Goal: Transaction & Acquisition: Purchase product/service

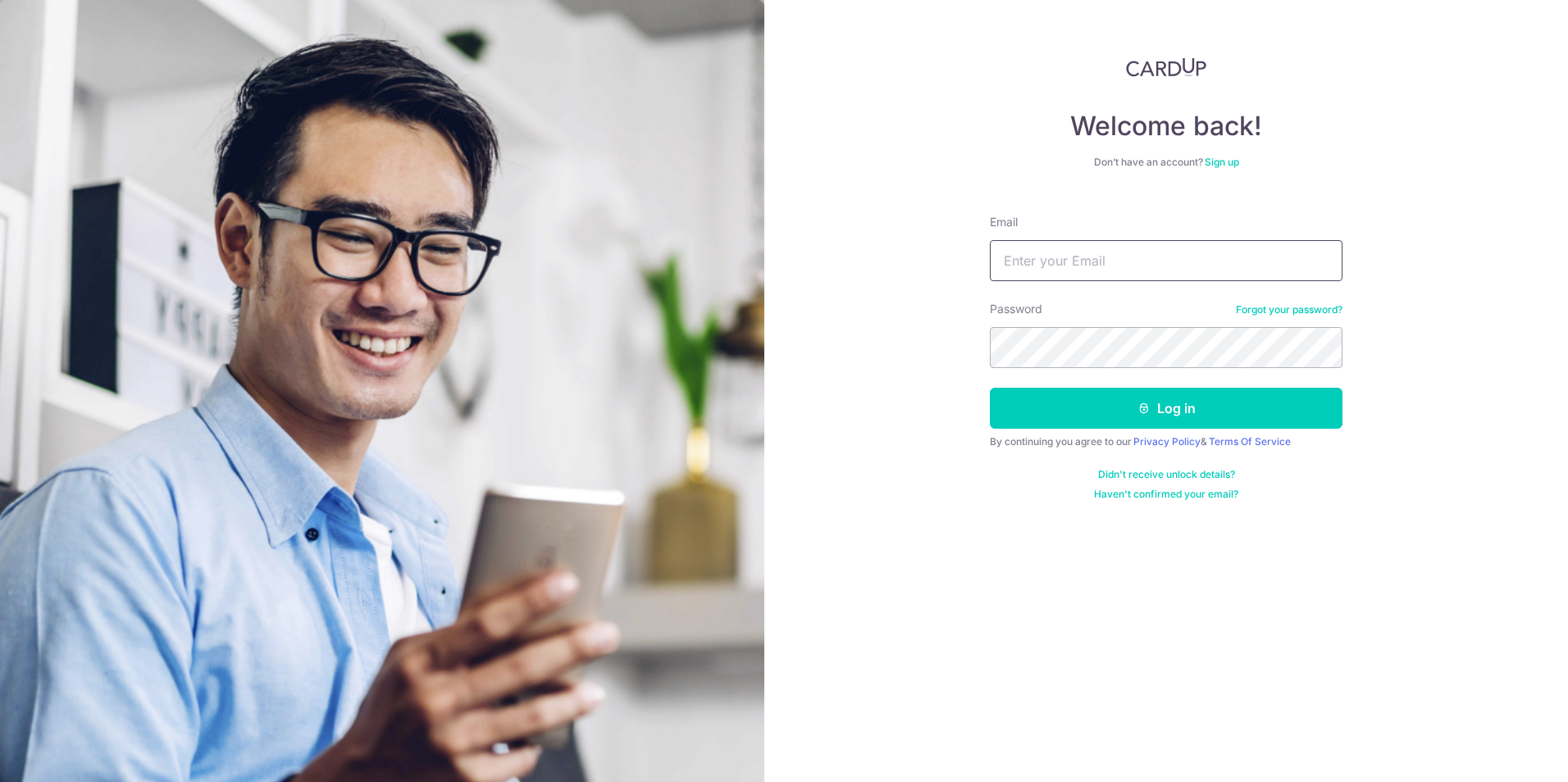
click at [1100, 260] on input "Email" at bounding box center [1166, 260] width 353 height 41
type input "Celine.Goh@steinway-gallery.com.sg"
click at [1278, 400] on button "Log in" at bounding box center [1166, 408] width 353 height 41
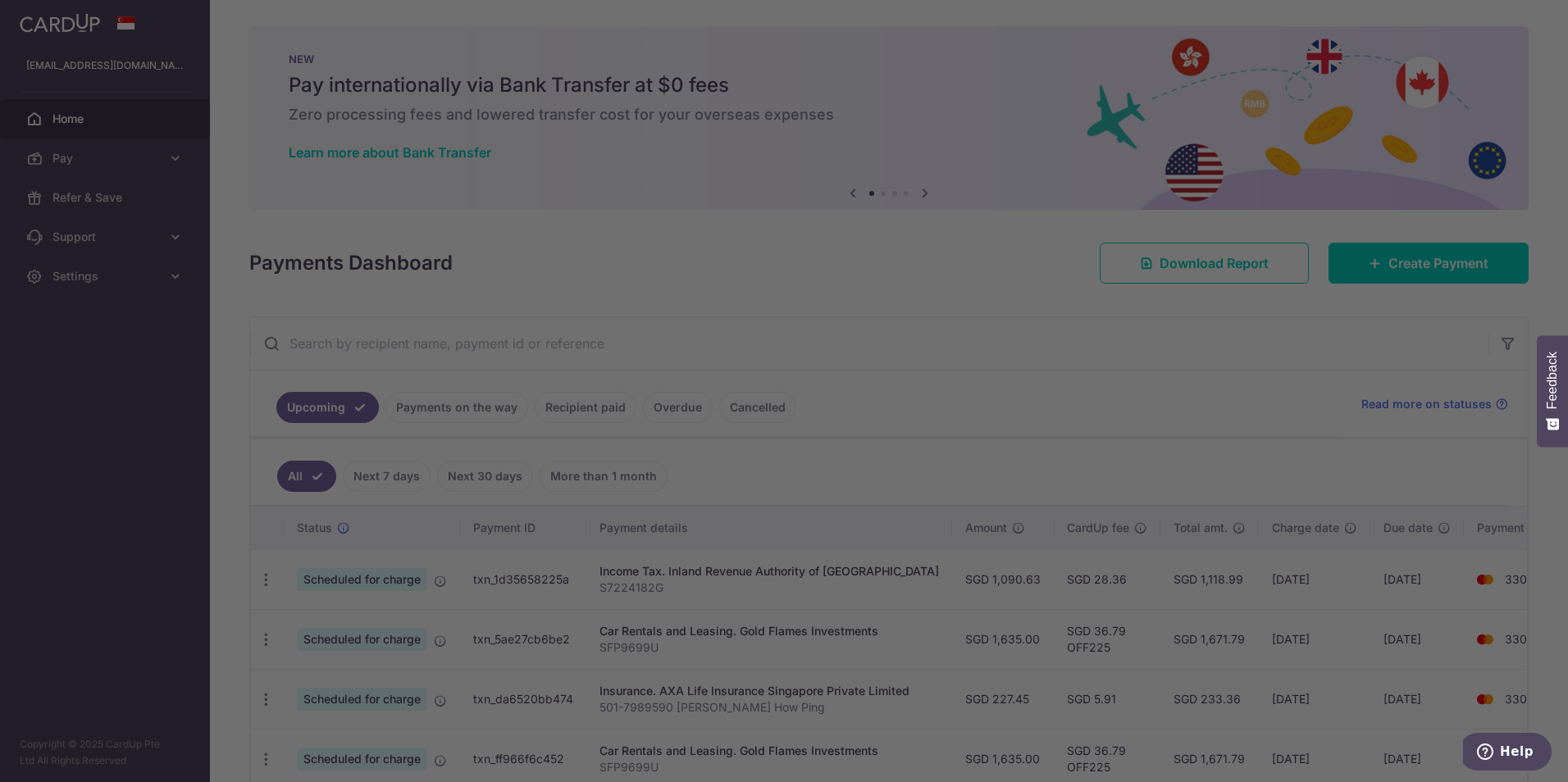
click at [1415, 275] on div at bounding box center [791, 395] width 1583 height 790
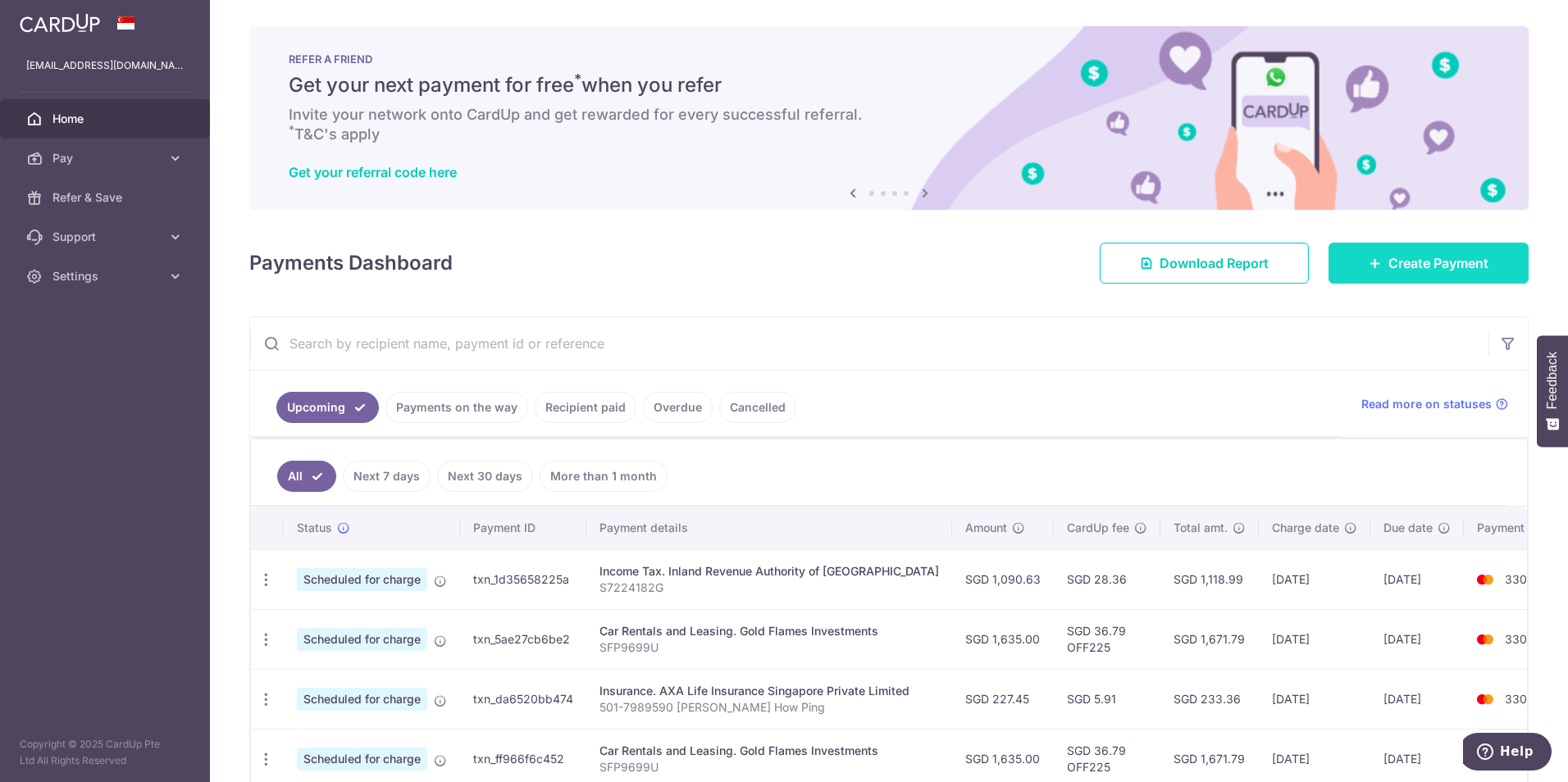
click at [1396, 264] on span "Create Payment" at bounding box center [1438, 263] width 100 height 20
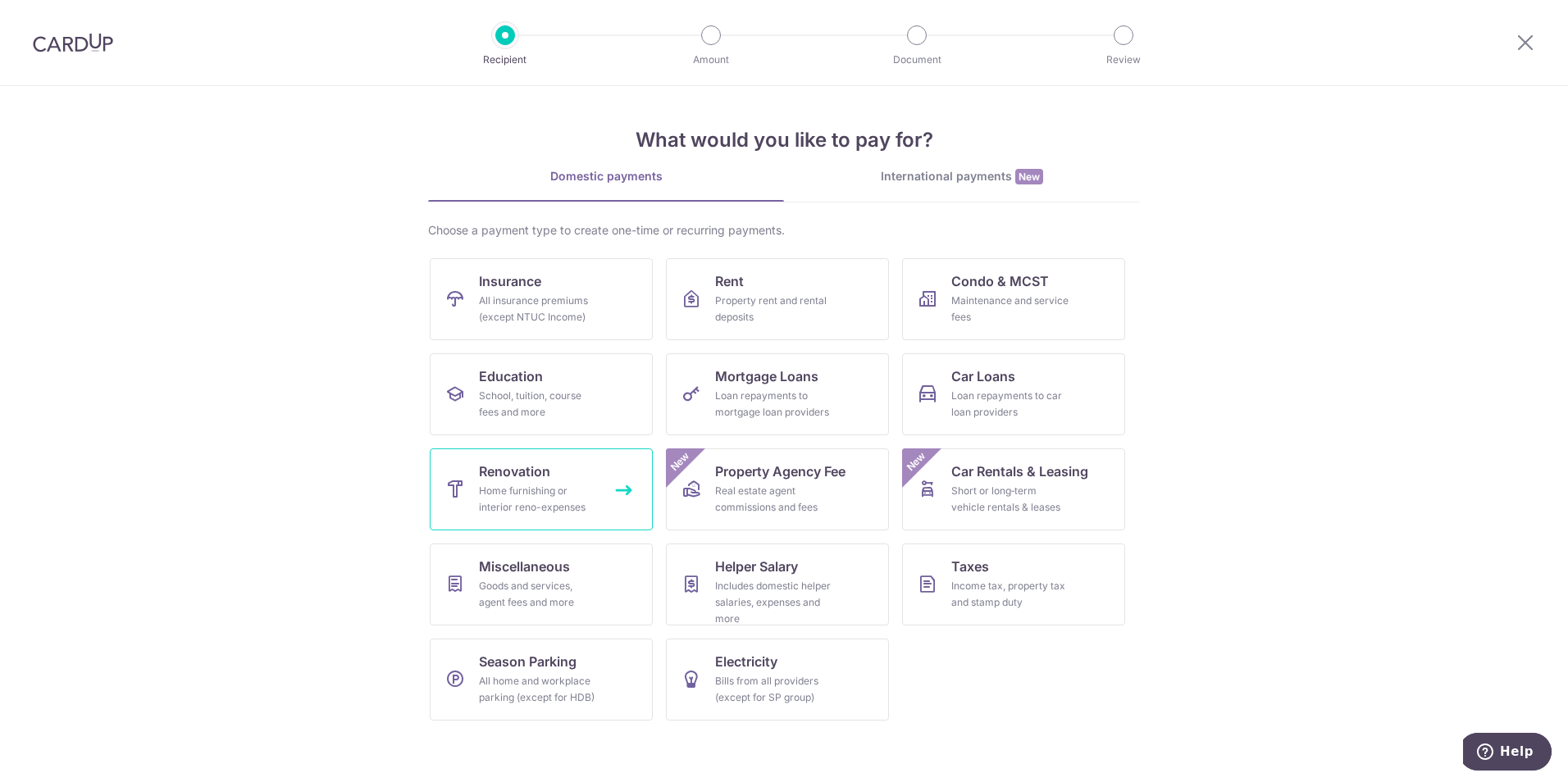
click at [543, 493] on div "Home furnishing or interior reno-expenses" at bounding box center [538, 500] width 118 height 33
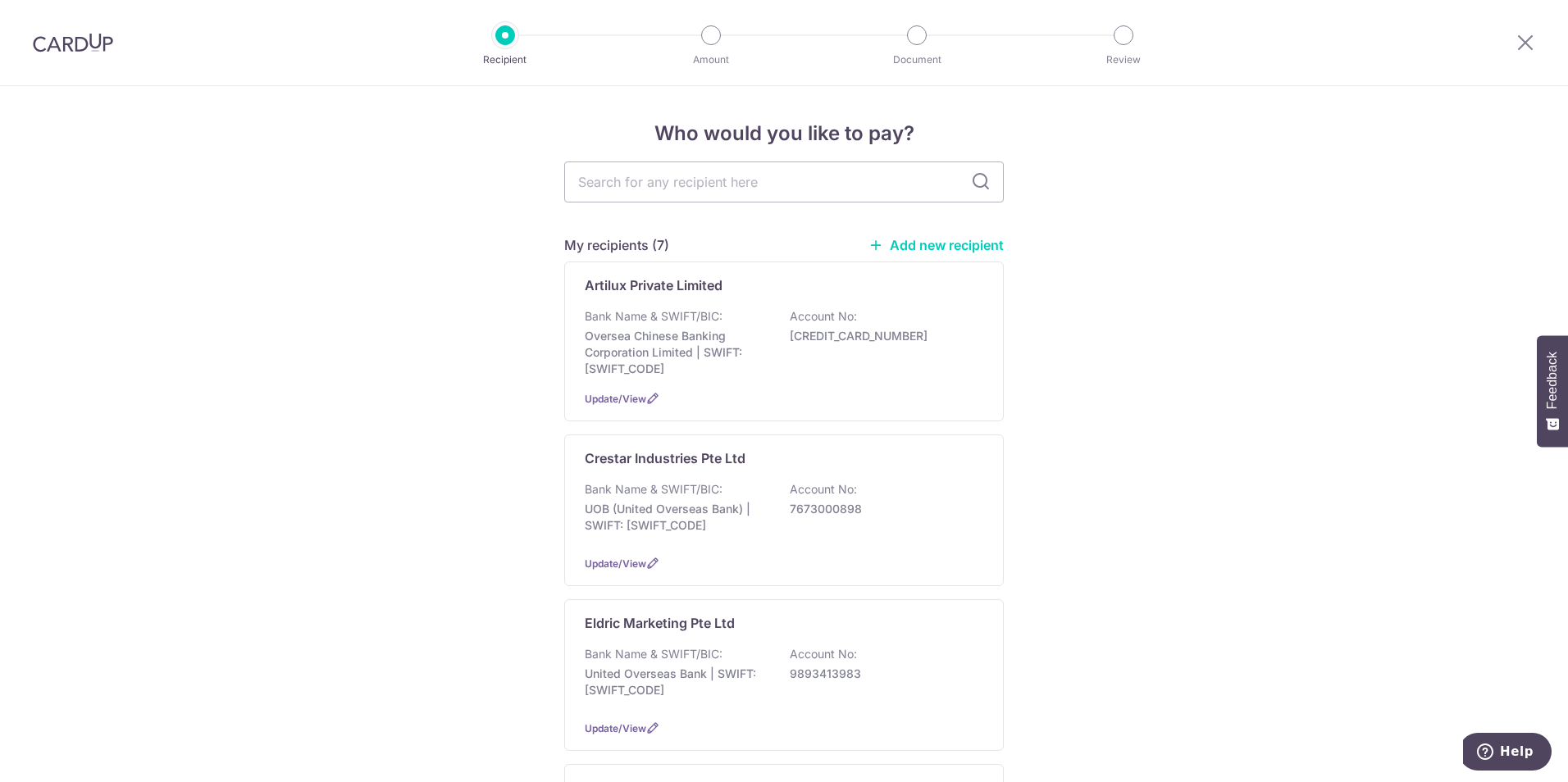
click at [968, 243] on link "Add new recipient" at bounding box center [935, 245] width 135 height 17
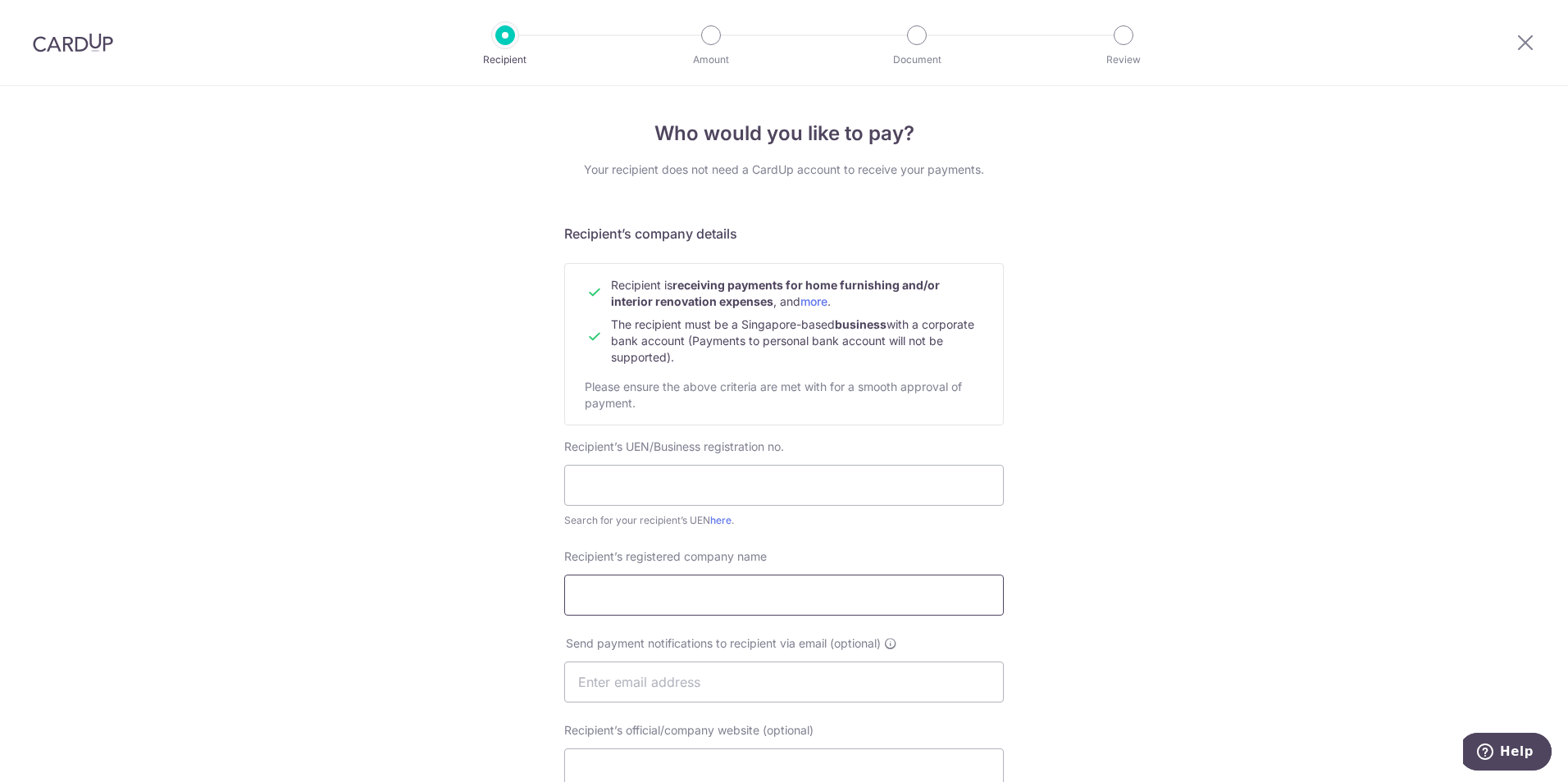
paste input "H.M. CURTAIN PTE. LTD"
type input "H.M. CURTAIN PTE. LTD"
paste input "201220132C"
type input "201220132C"
click at [1037, 567] on div "Who would you like to pay? Your recipient does not need a CardUp account to rec…" at bounding box center [784, 702] width 1568 height 1233
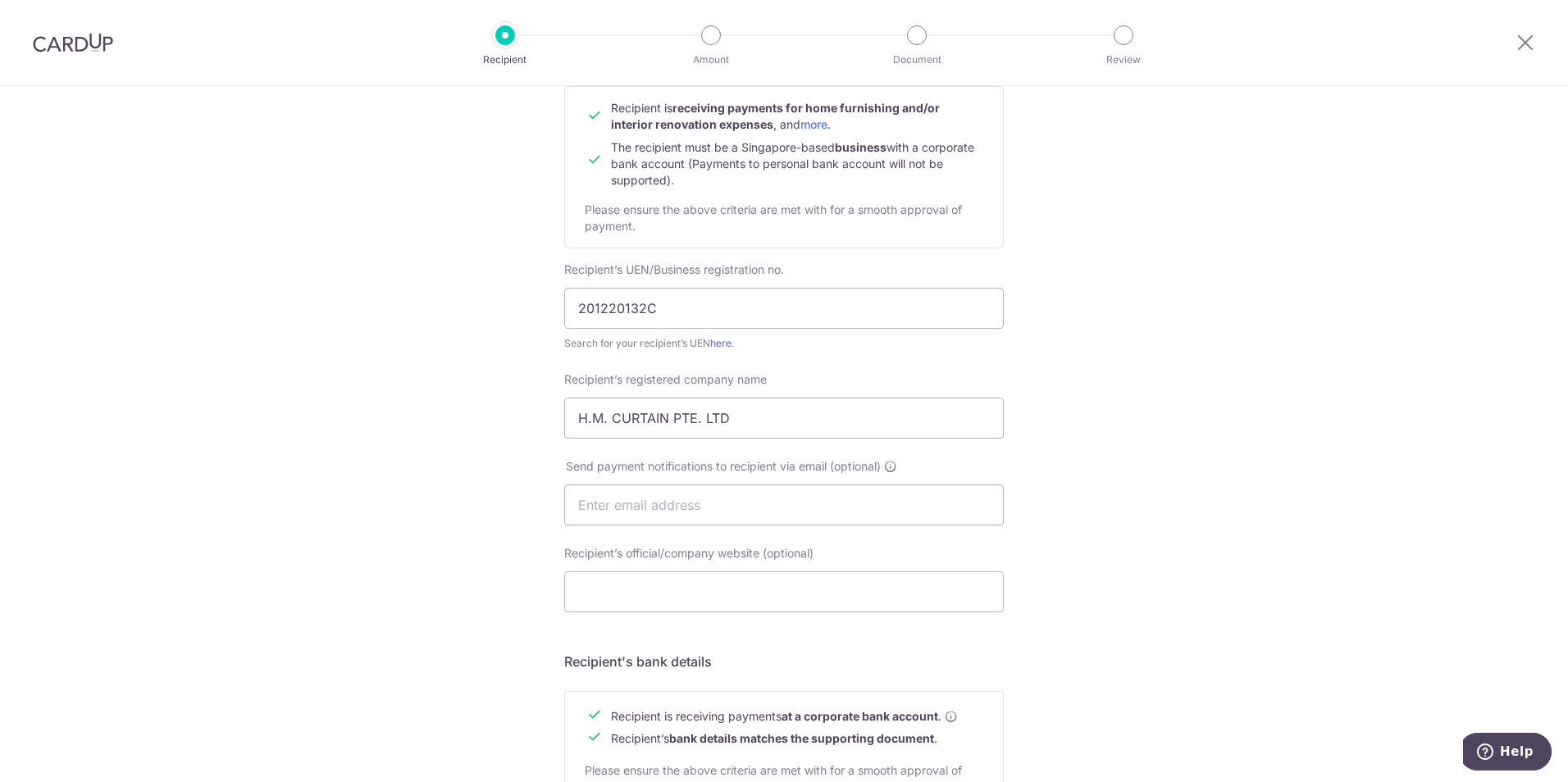
scroll to position [246, 0]
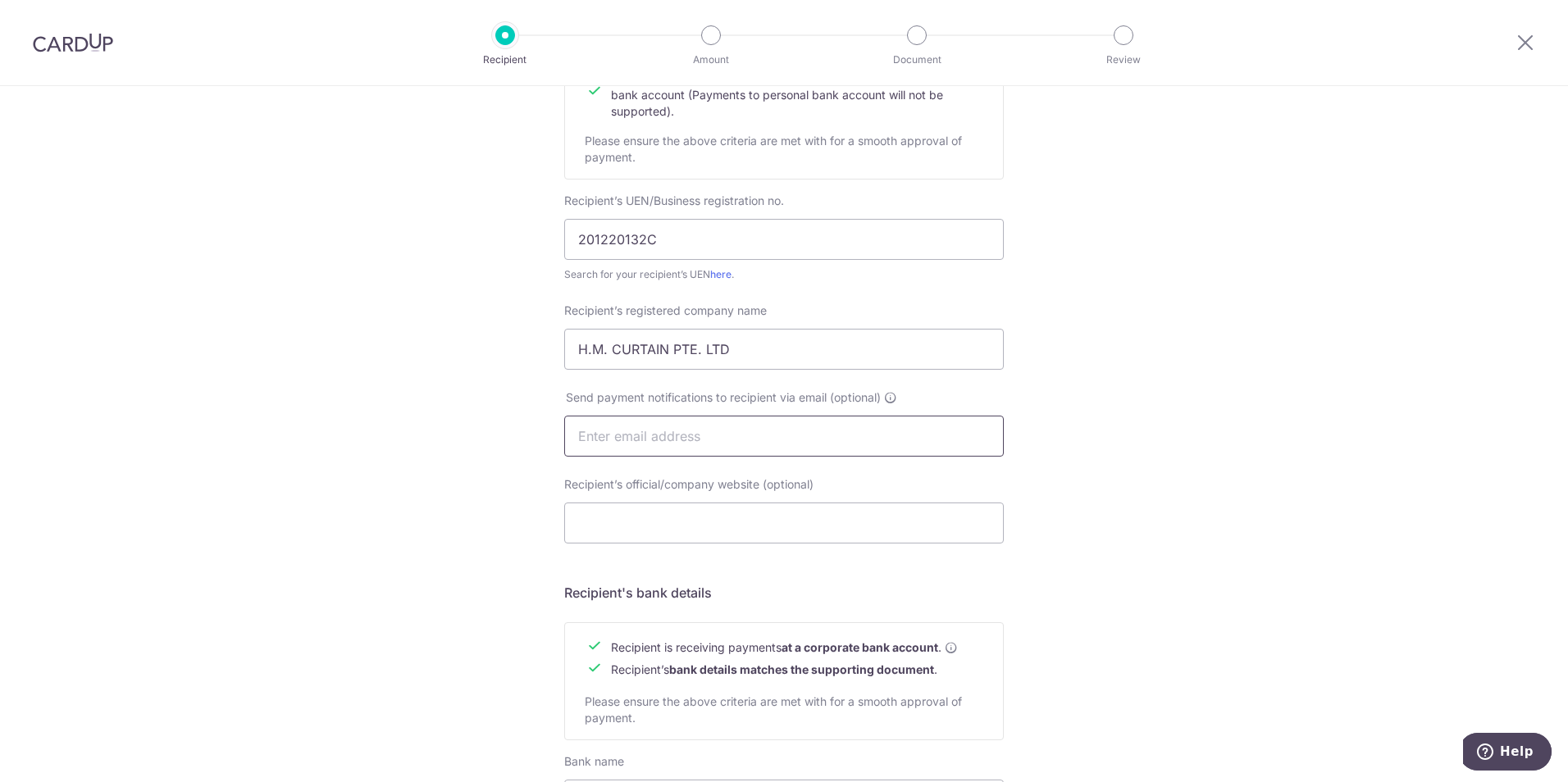
paste input "salesenquiry@hmcurtain.com"
type input "salesenquiry@hmcurtain.com"
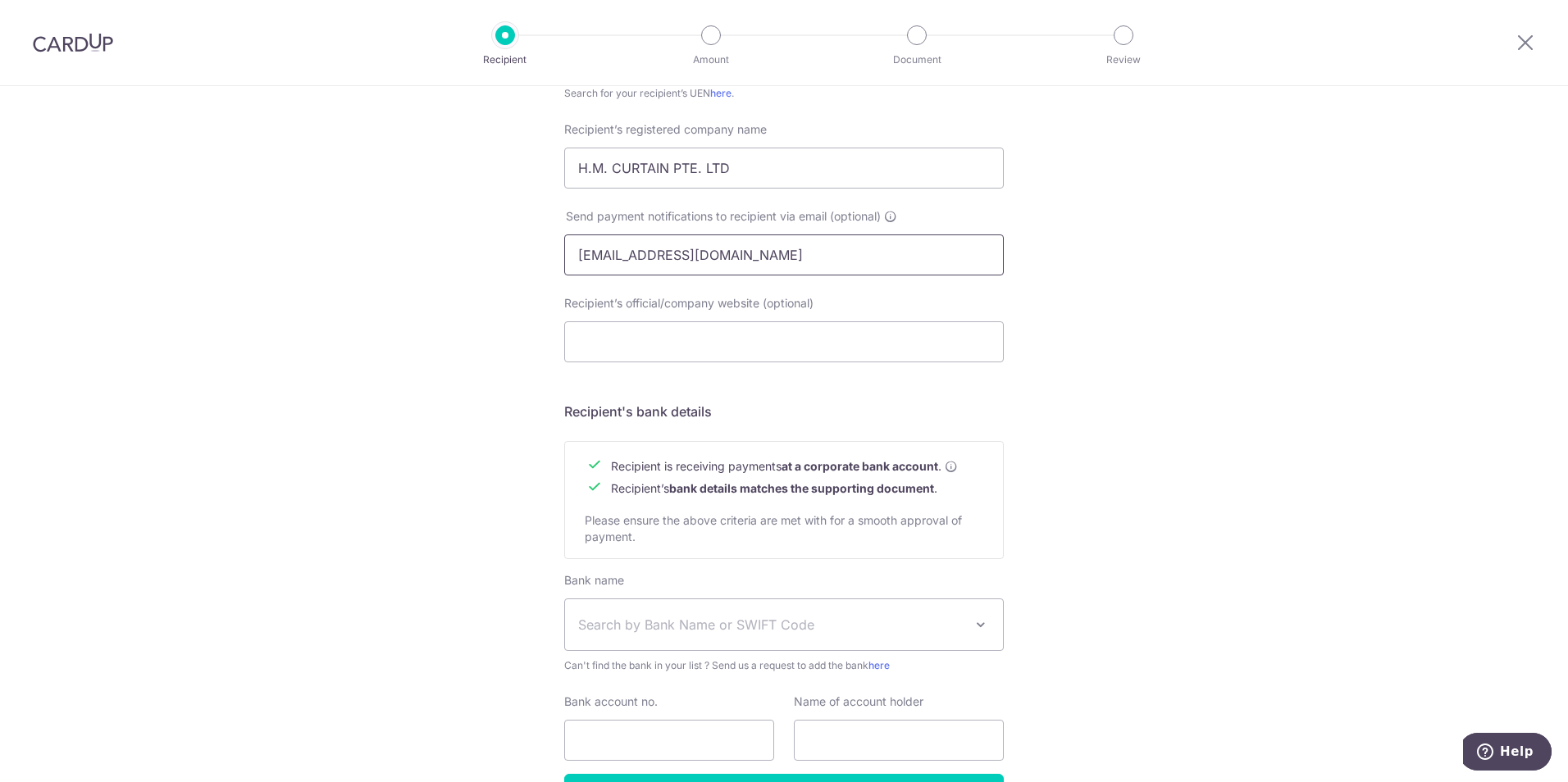
scroll to position [537, 0]
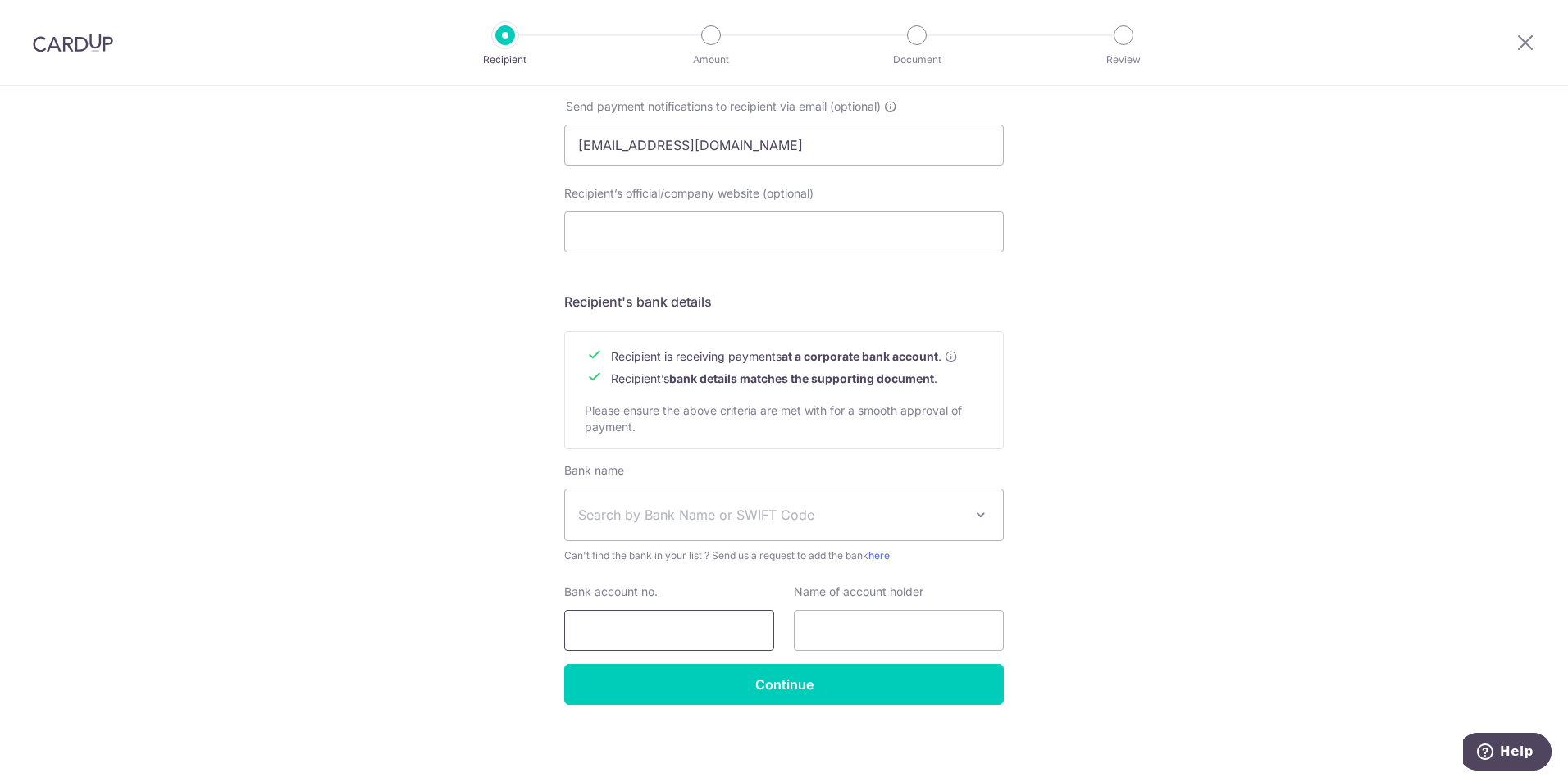
paste input "369-311-768-0"
type input "369-311-768-0"
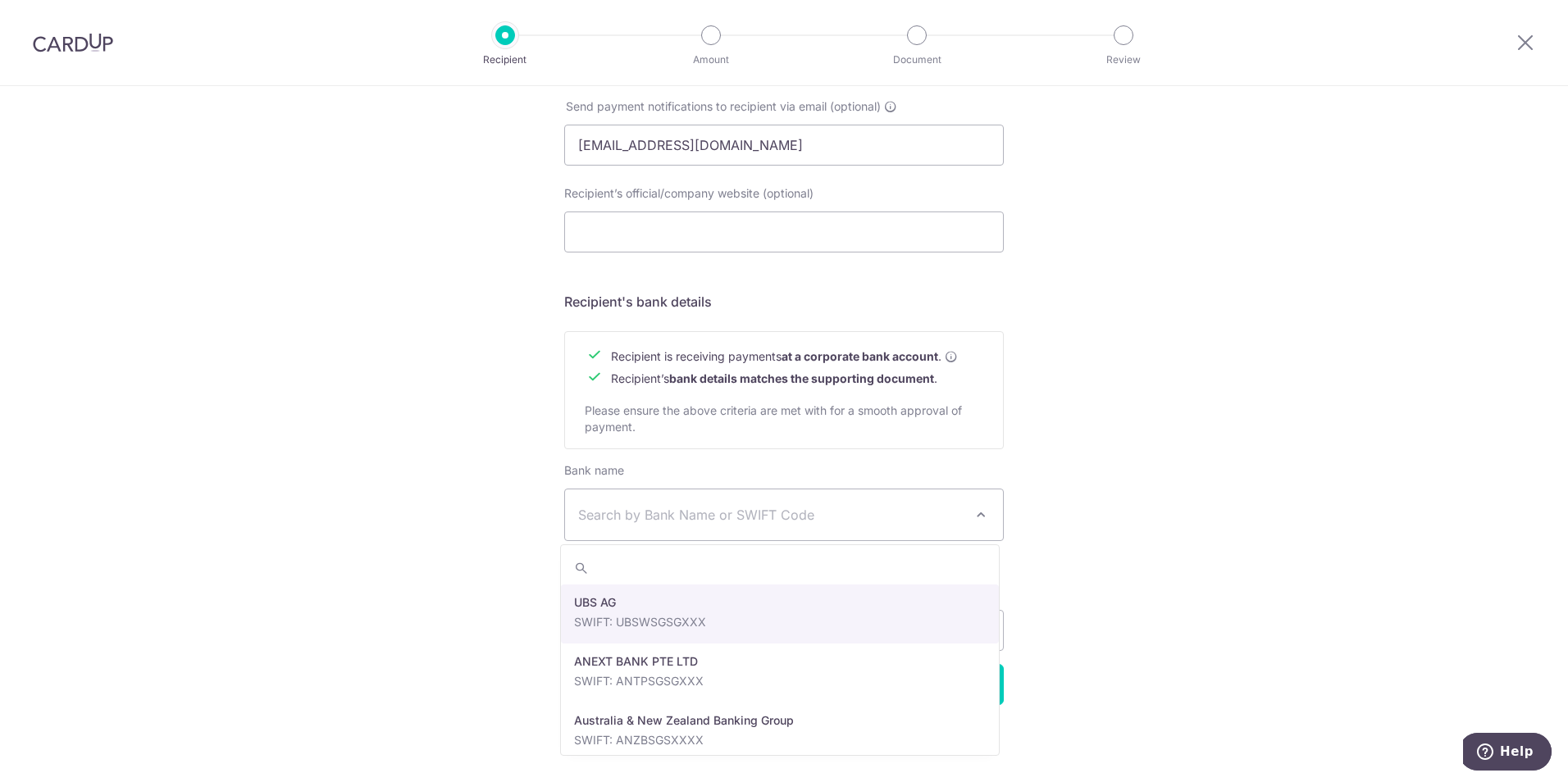
click at [710, 505] on span "Search by Bank Name or SWIFT Code" at bounding box center [770, 515] width 385 height 20
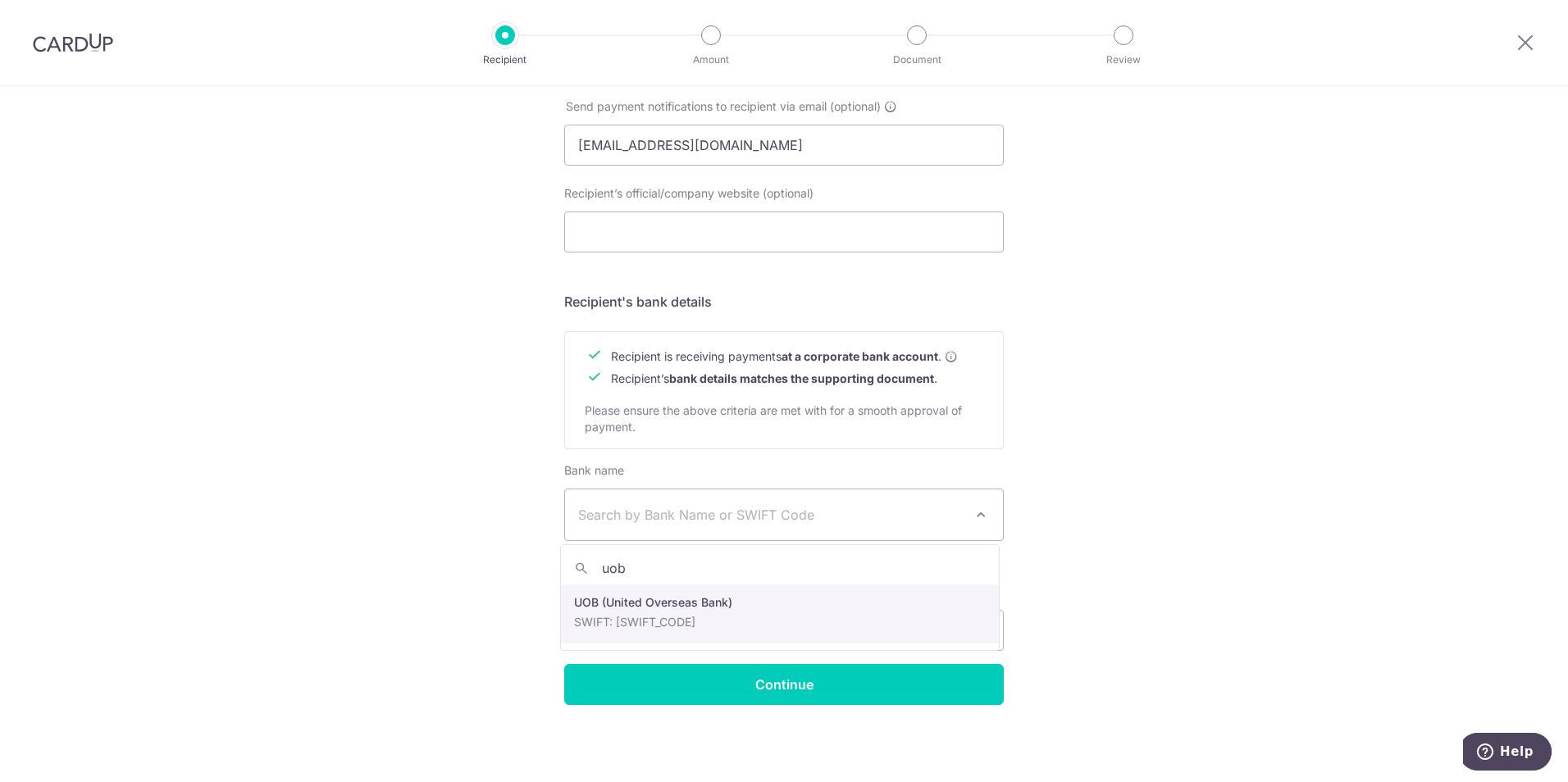
type input "uob"
select select "18"
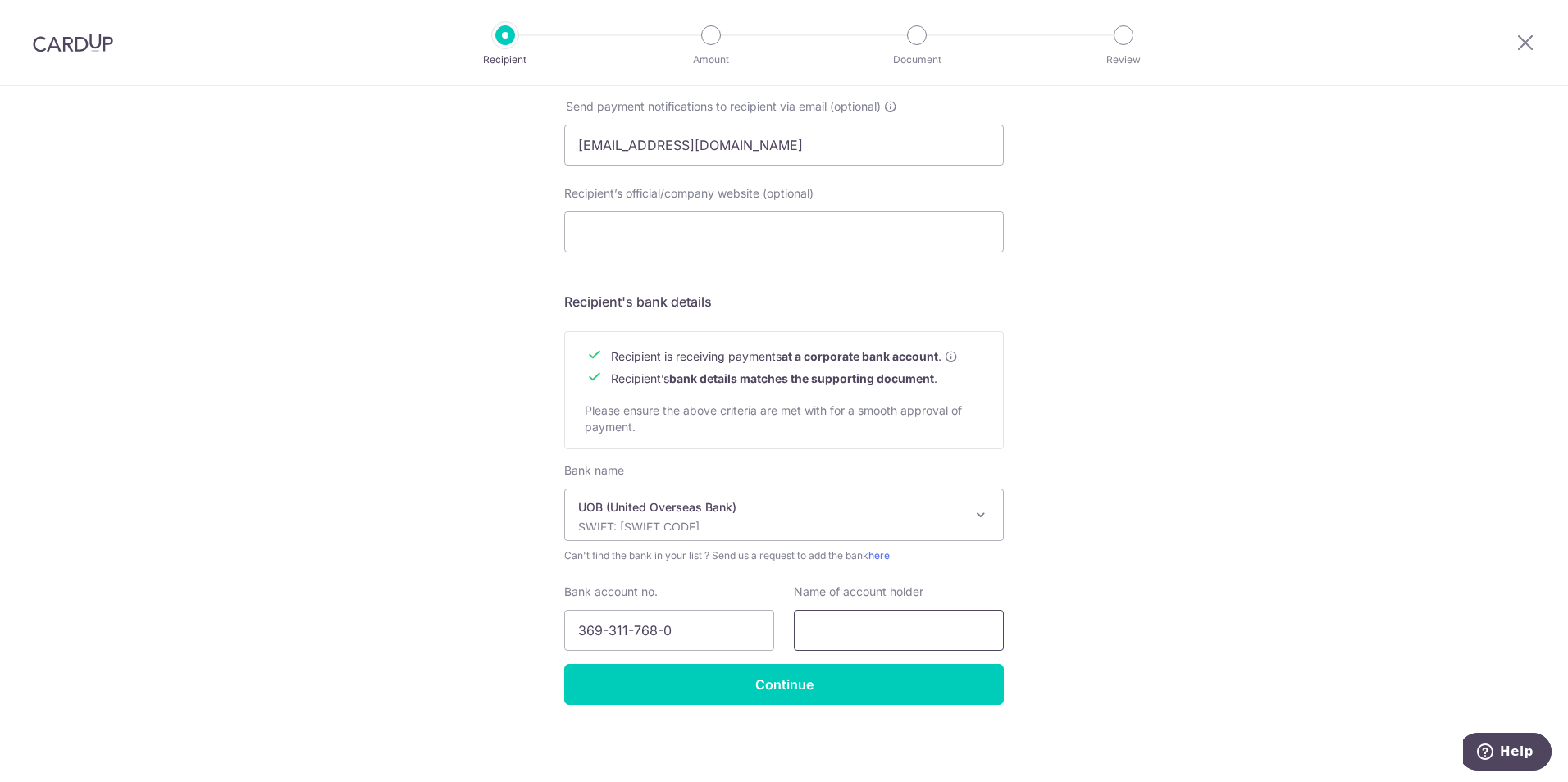
paste input "H.M. CURTAIN PTE. LTD"
type input "H.M. CURTAIN PTE. LTD"
click at [882, 698] on input "Continue" at bounding box center [784, 684] width 440 height 41
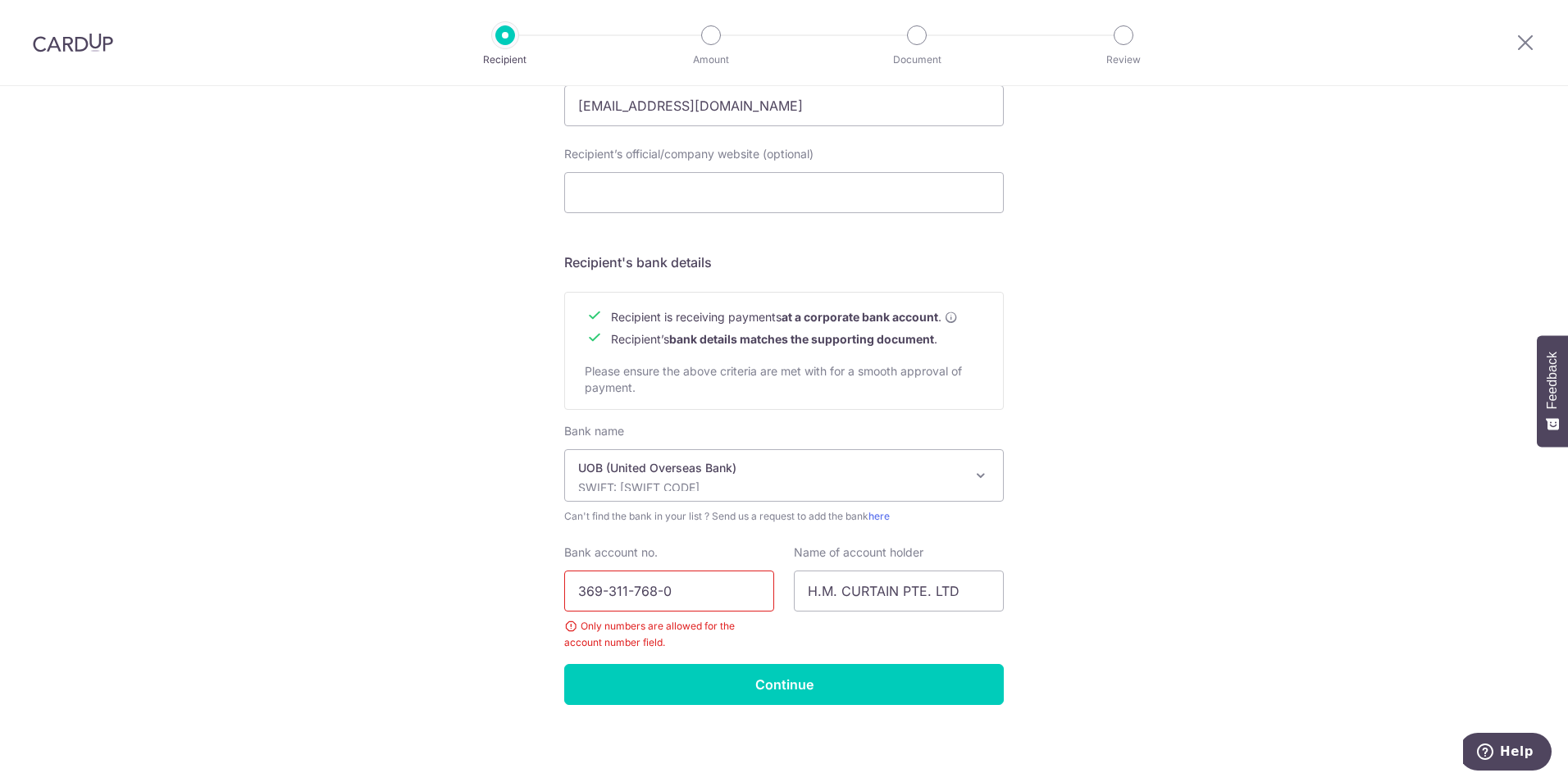
click at [610, 591] on input "369-311-768-0" at bounding box center [668, 591] width 210 height 41
click at [652, 595] on input "369311768-0" at bounding box center [668, 591] width 210 height 41
type input "3693117680"
click at [1177, 500] on div "Who would you like to pay? Your recipient does not need a CardUp account to rec…" at bounding box center [784, 146] width 1568 height 1272
click at [884, 670] on input "Continue" at bounding box center [784, 684] width 440 height 41
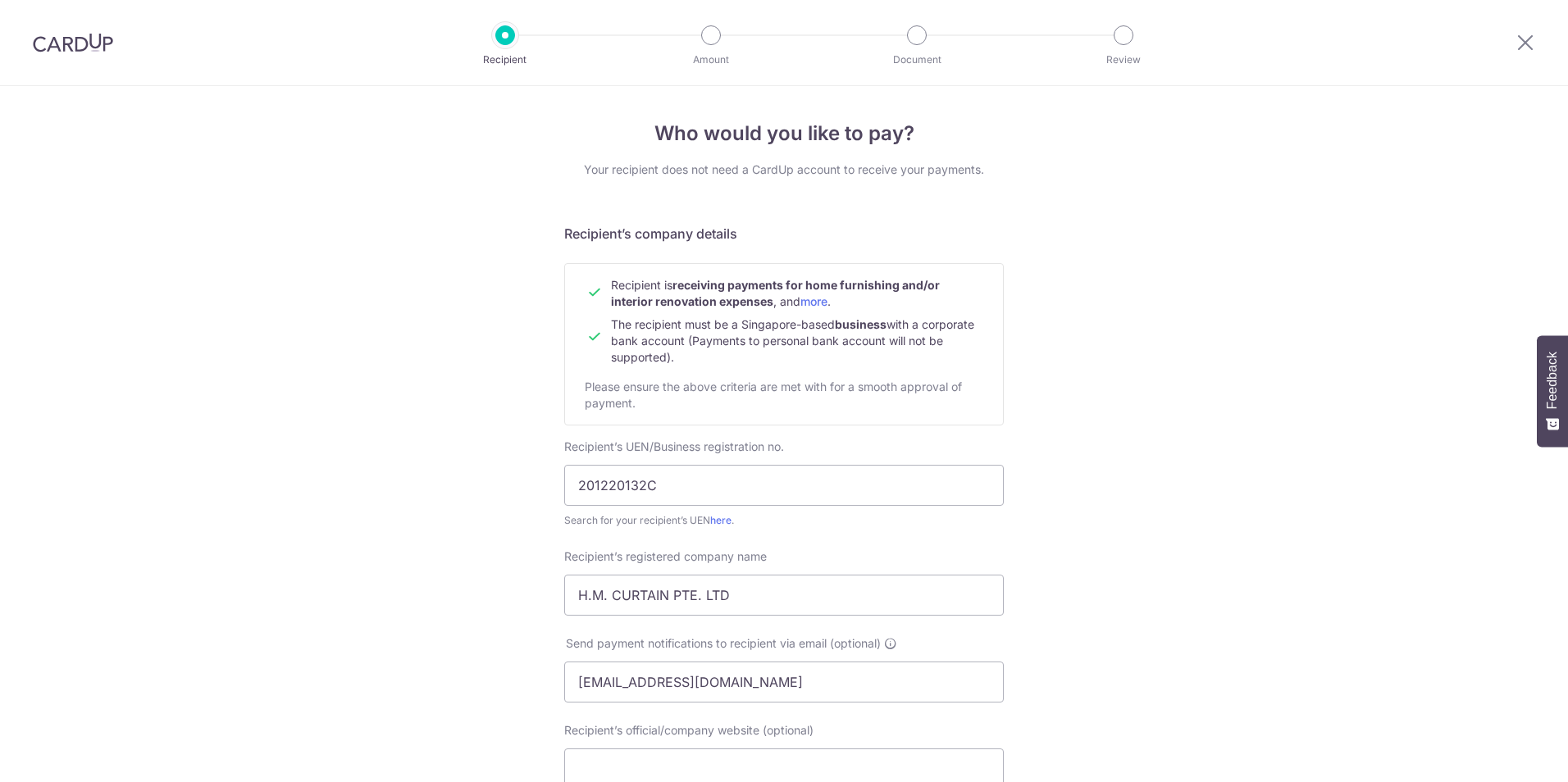
scroll to position [577, 0]
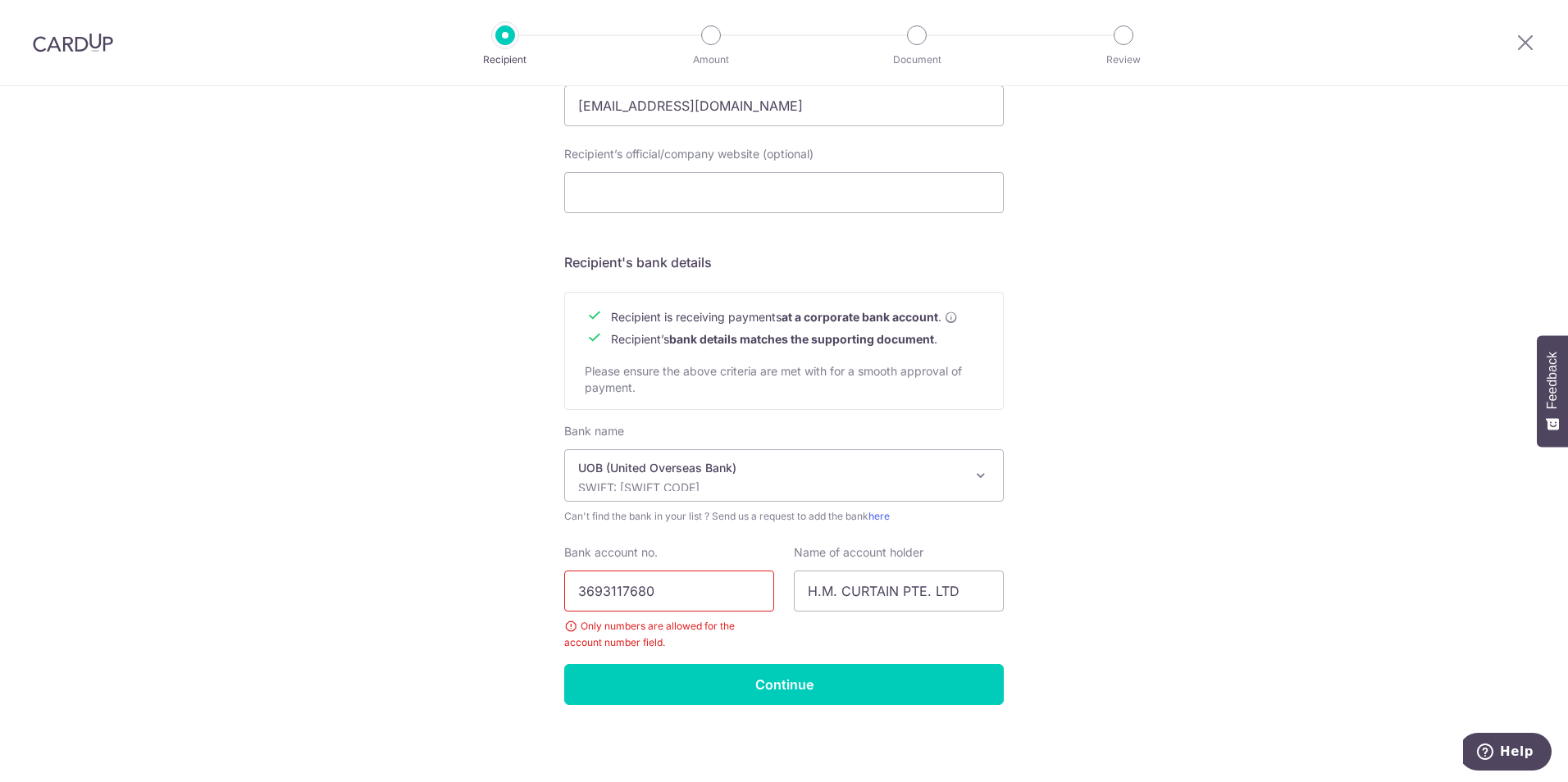
click at [579, 590] on input "3693117680" at bounding box center [668, 591] width 210 height 41
type input "3693117680"
drag, startPoint x: 722, startPoint y: 693, endPoint x: 759, endPoint y: 772, distance: 87.2
click at [722, 691] on input "Continue" at bounding box center [784, 684] width 440 height 41
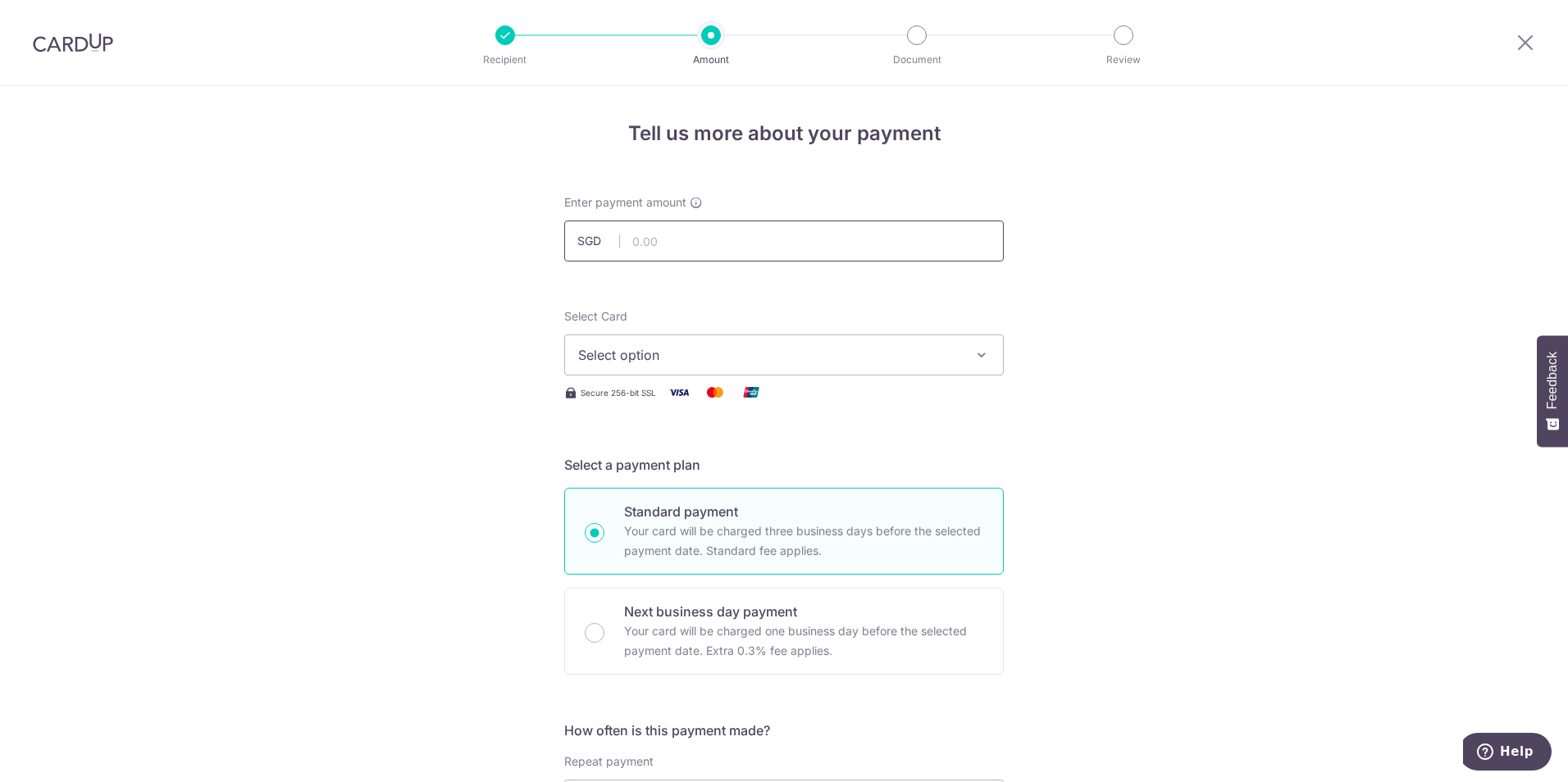
click at [708, 248] on input "text" at bounding box center [784, 240] width 440 height 41
type input "650.00"
click at [983, 360] on icon "button" at bounding box center [982, 355] width 17 height 17
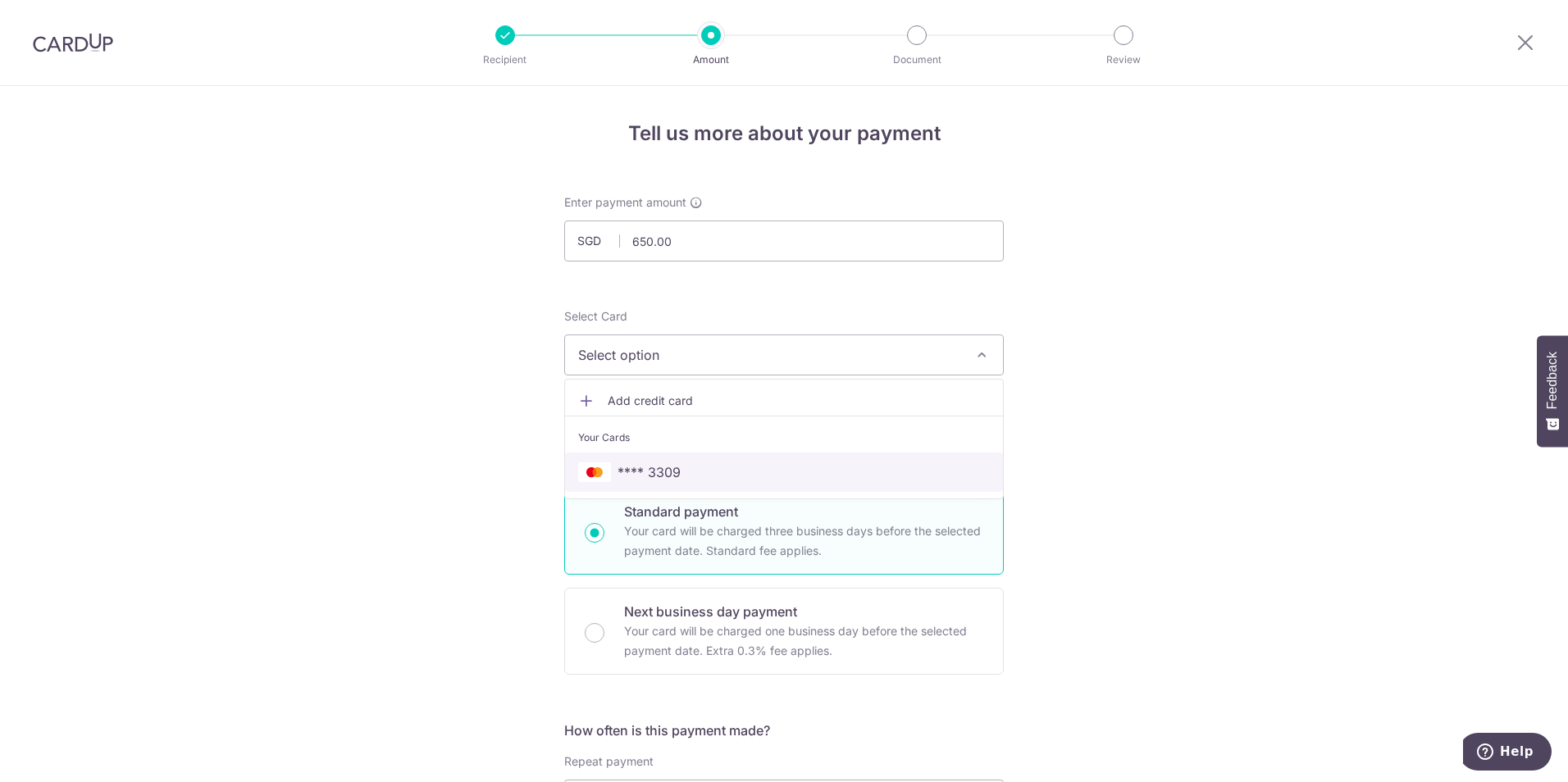
click at [703, 468] on span "**** 3309" at bounding box center [784, 472] width 412 height 20
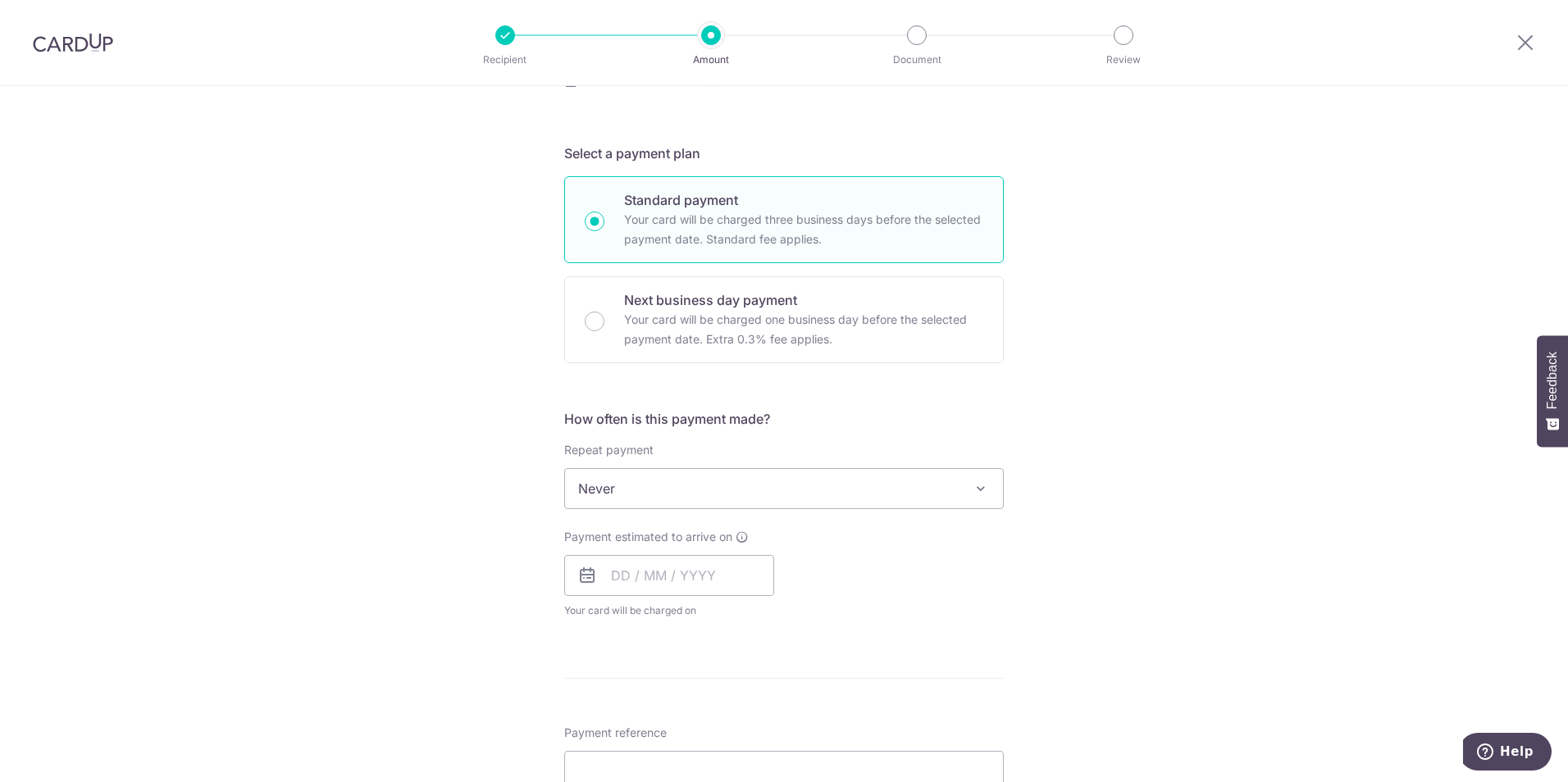
scroll to position [328, 0]
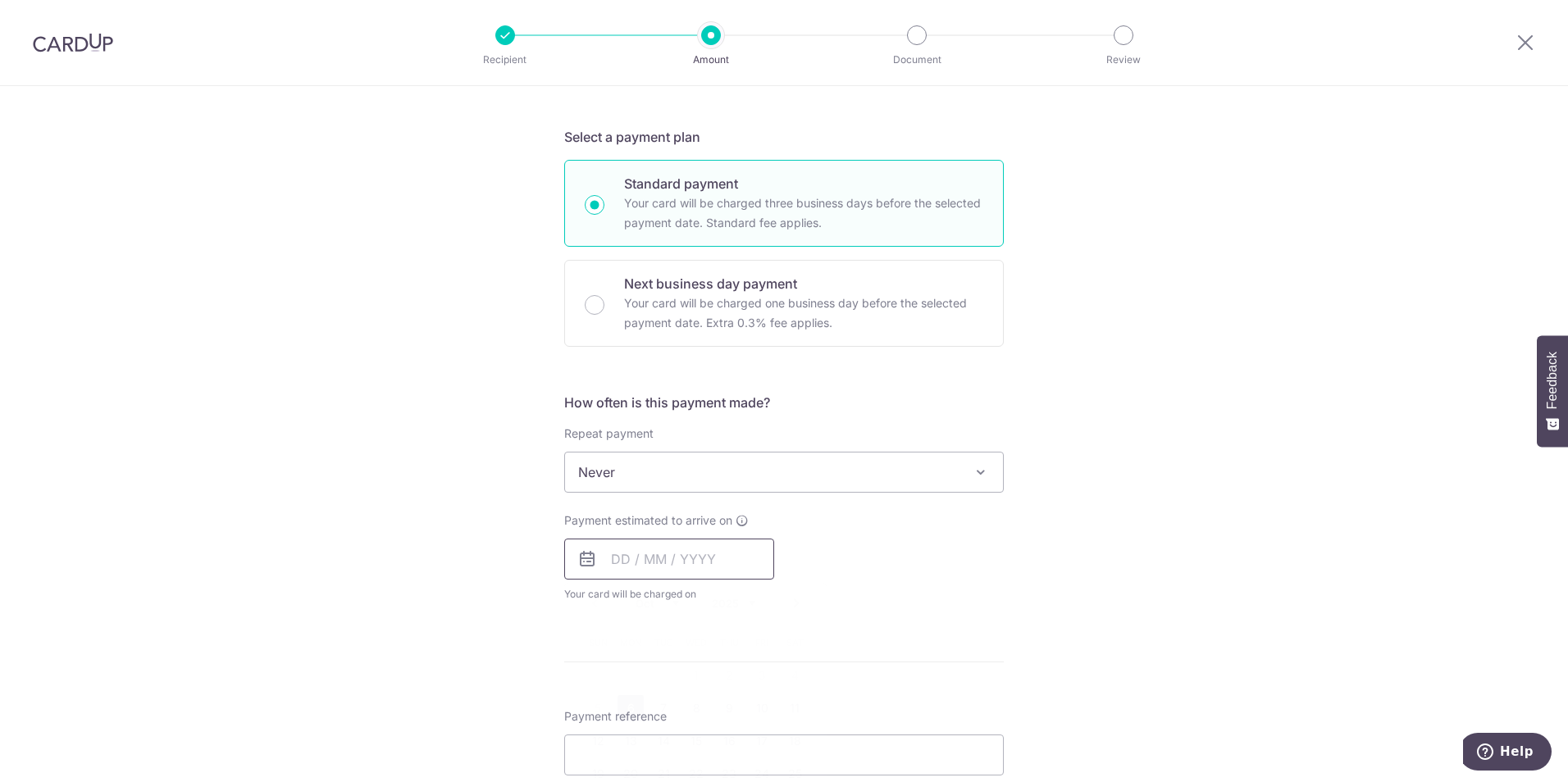
click at [609, 562] on input "text" at bounding box center [668, 558] width 210 height 41
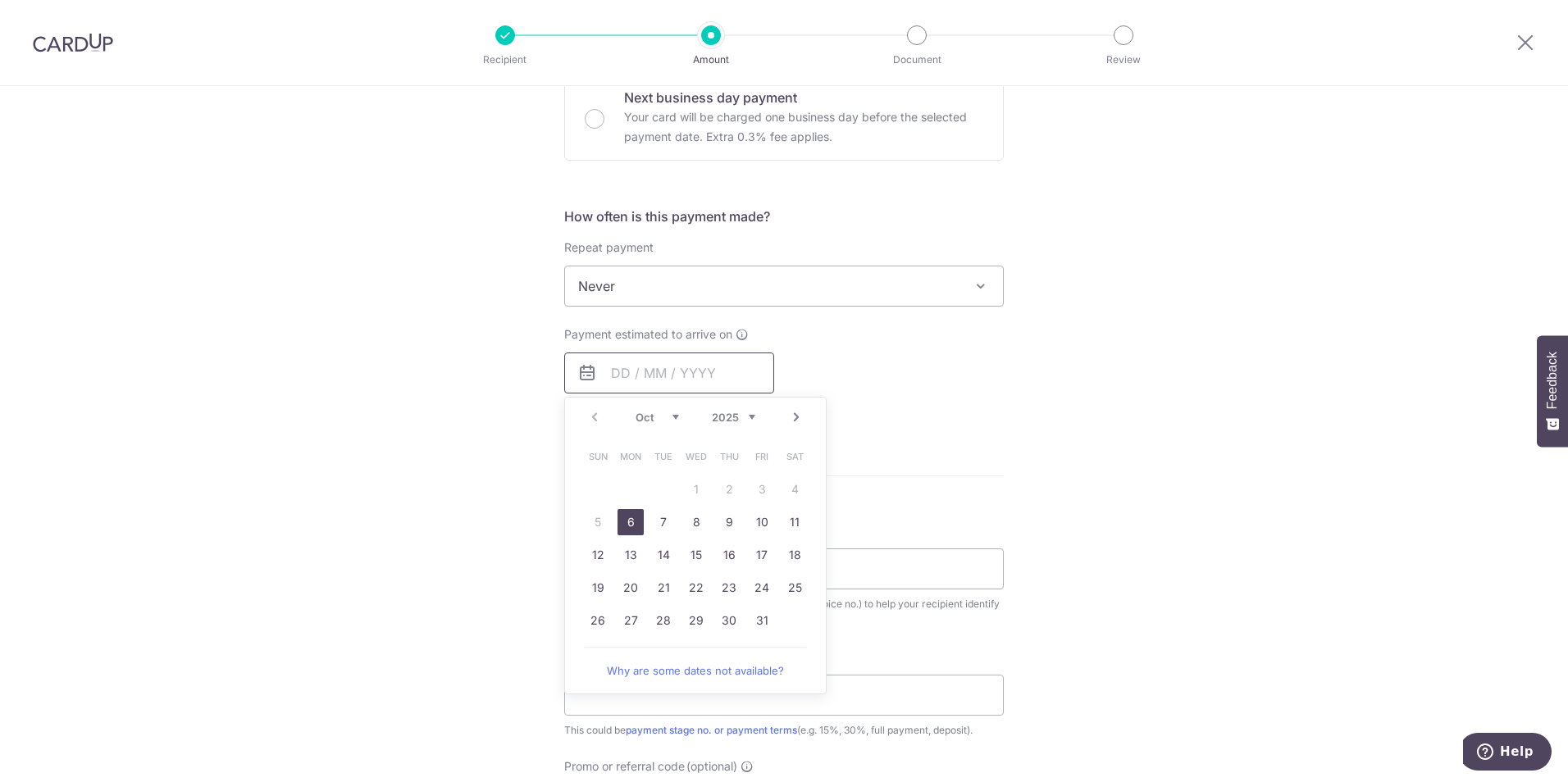
scroll to position [574, 0]
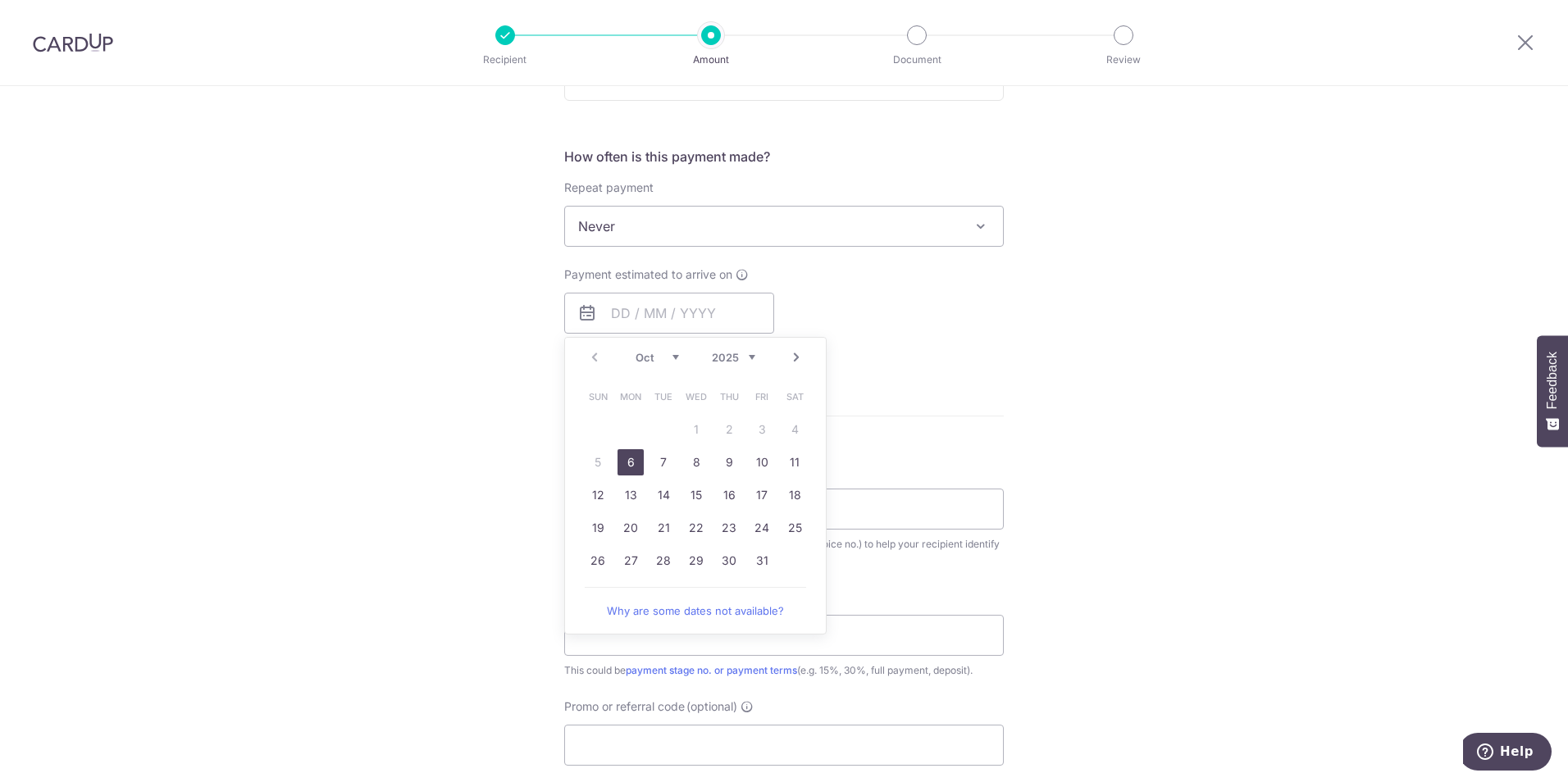
drag, startPoint x: 631, startPoint y: 468, endPoint x: 1161, endPoint y: 581, distance: 541.9
click at [633, 466] on link "6" at bounding box center [630, 462] width 27 height 27
type input "[DATE]"
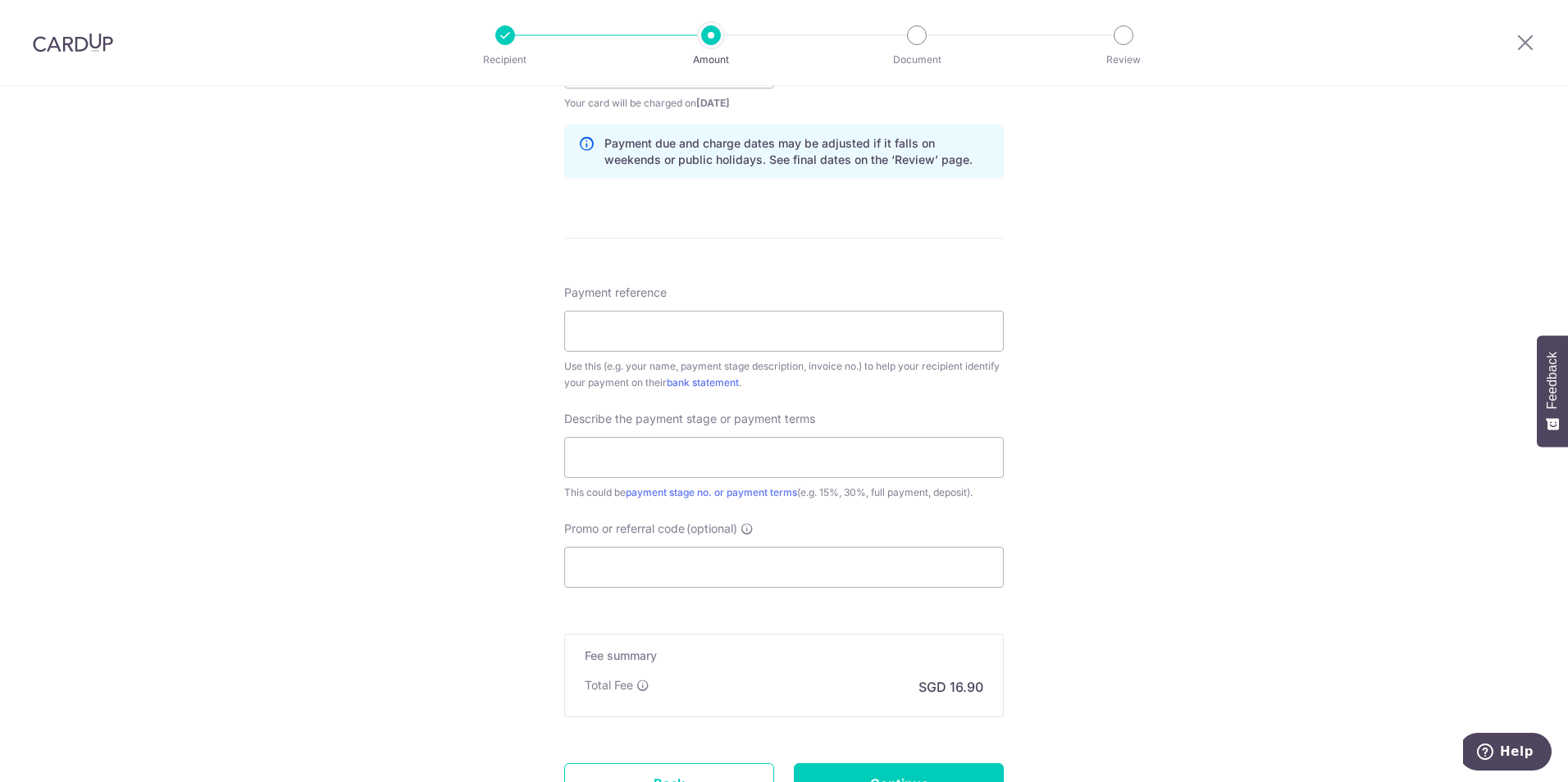
scroll to position [820, 0]
click at [683, 338] on input "Payment reference" at bounding box center [784, 330] width 440 height 41
paste input "17673"
type input "Order number 17673"
click at [850, 462] on input "text" at bounding box center [784, 456] width 440 height 41
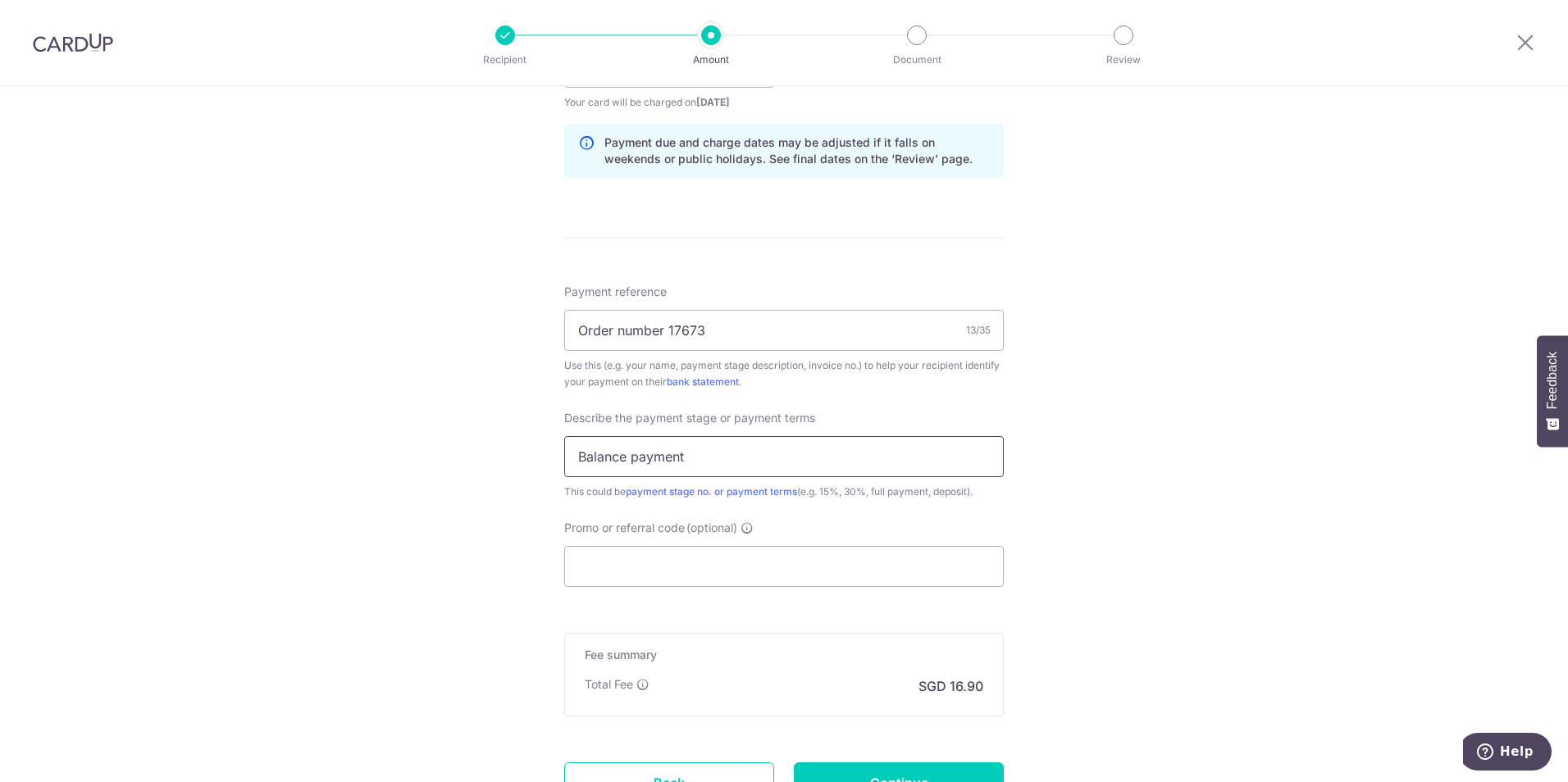
type input "Balance payment"
paste input "RENO25ONE"
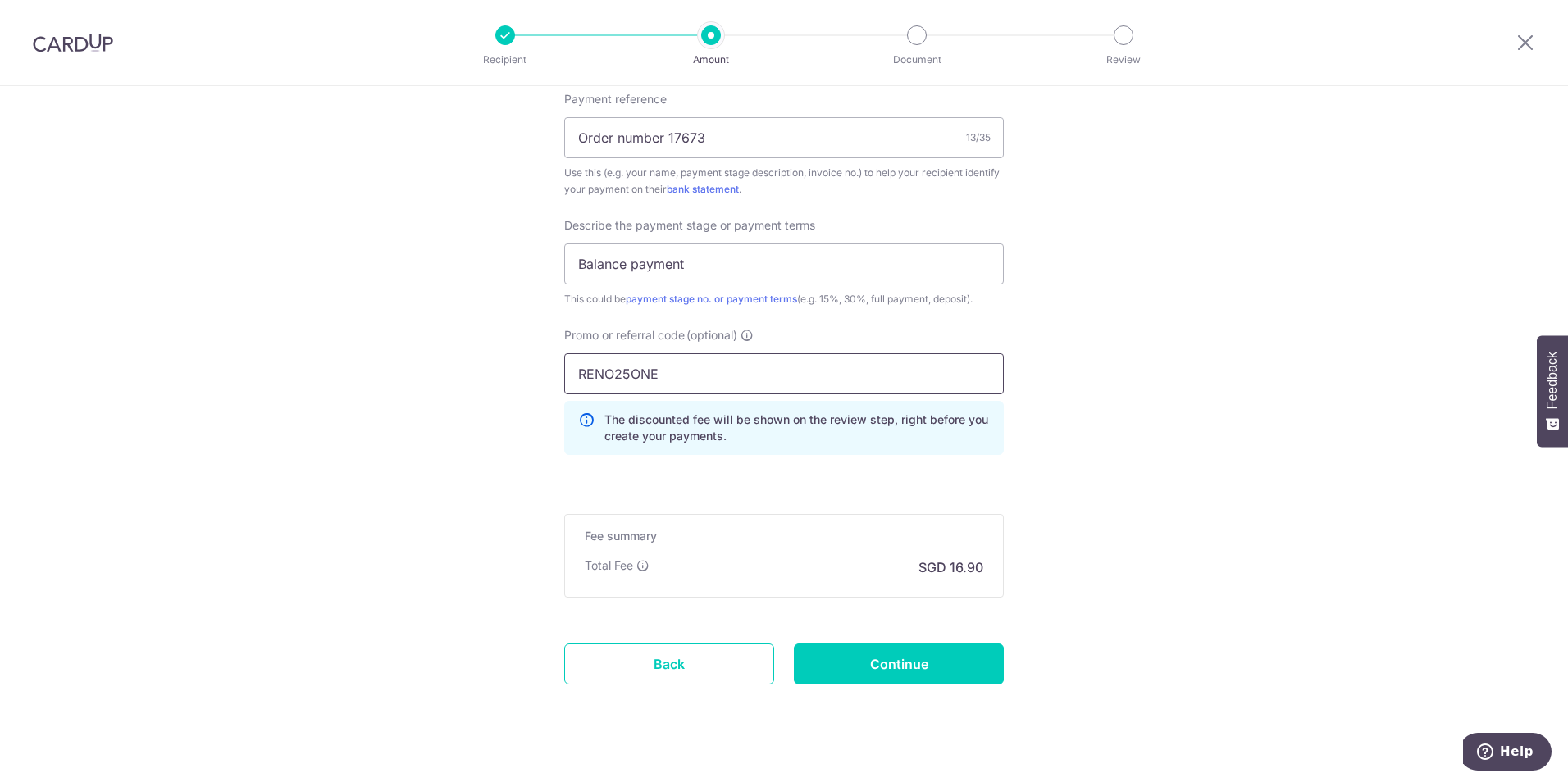
scroll to position [1038, 0]
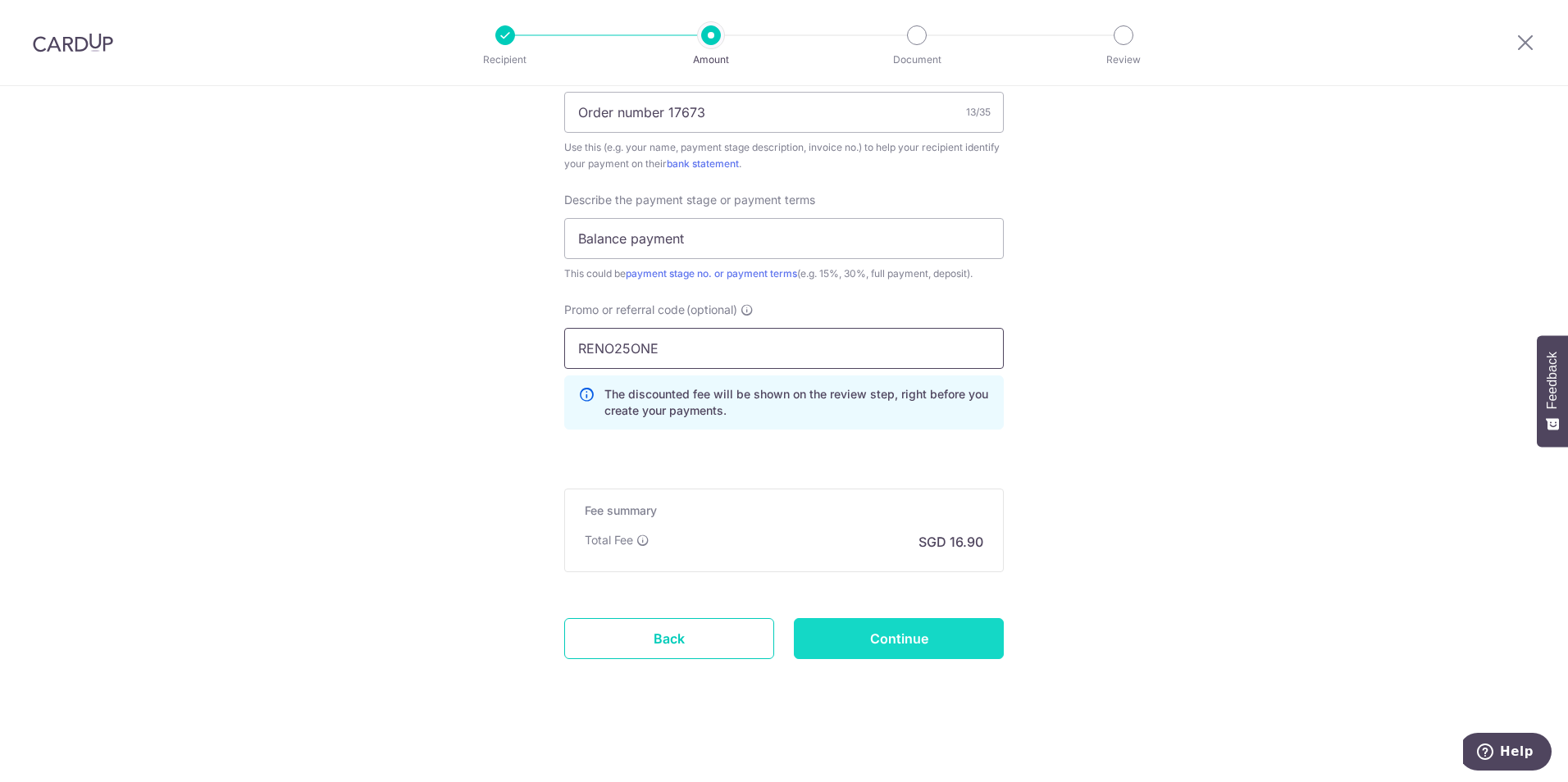
type input "RENO25ONE"
click at [929, 642] on input "Continue" at bounding box center [898, 638] width 210 height 41
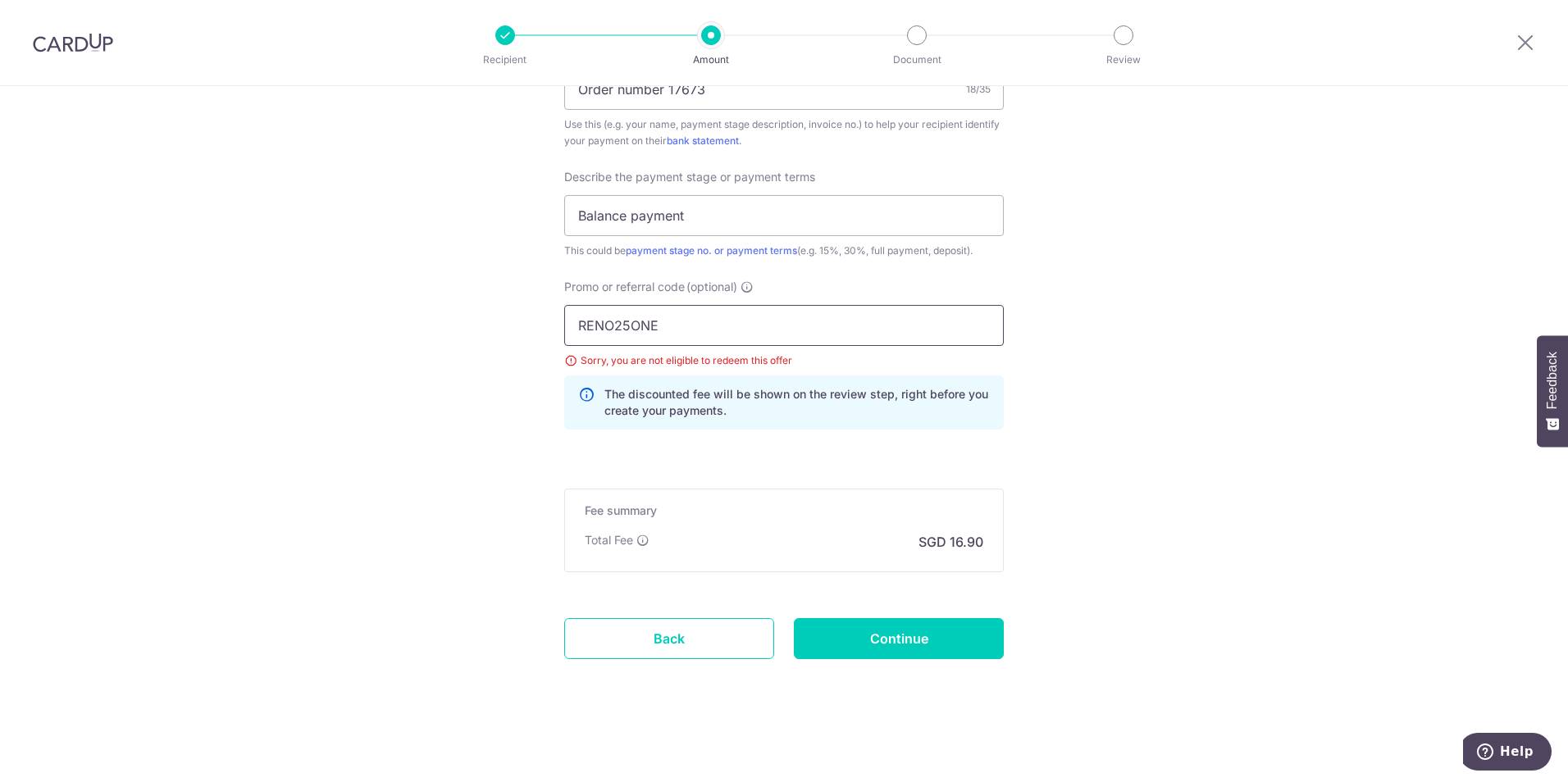
click at [715, 328] on input "RENO25ONE" at bounding box center [784, 325] width 440 height 41
type input "R"
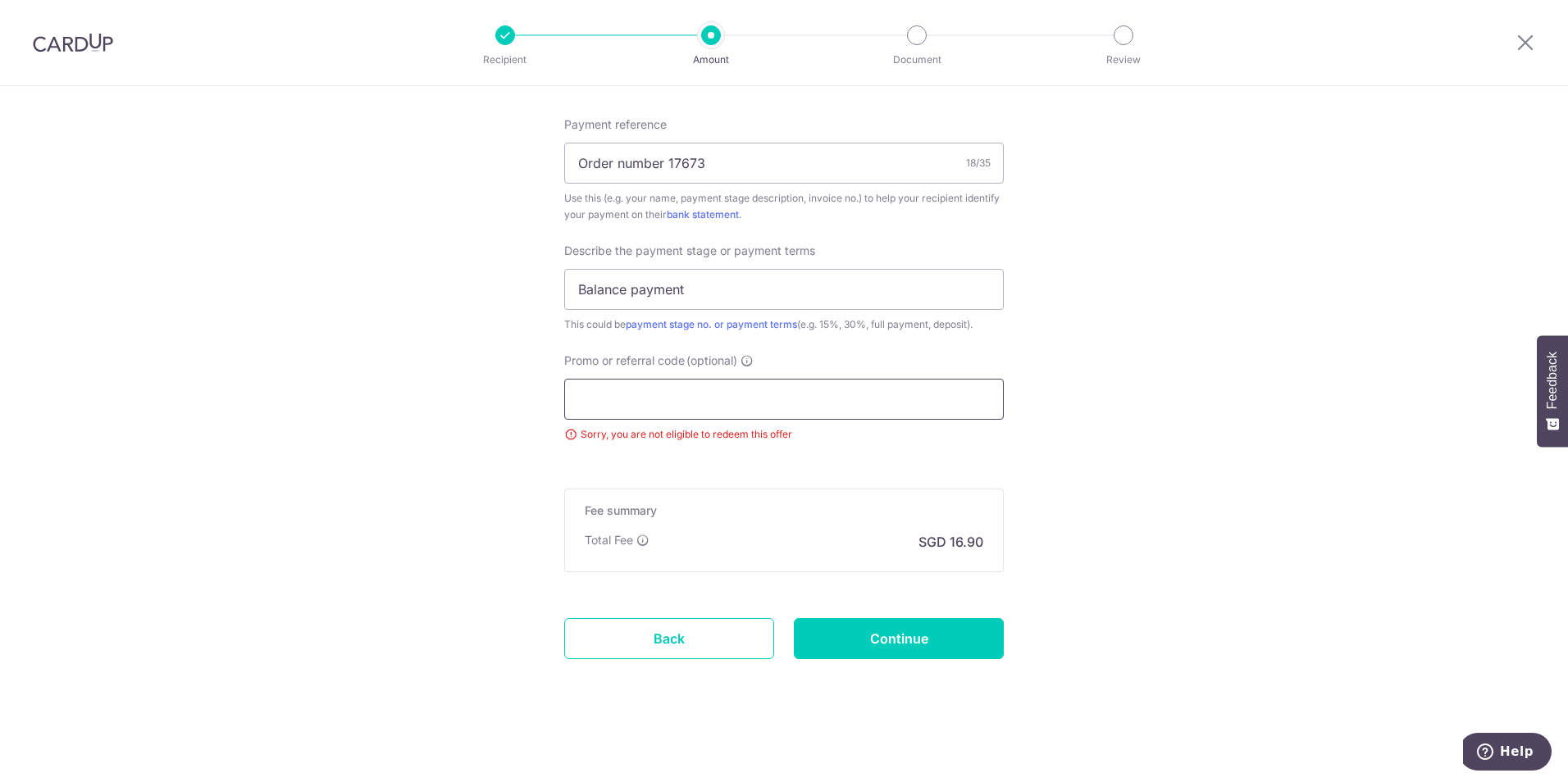
scroll to position [987, 0]
click at [948, 636] on input "Continue" at bounding box center [898, 638] width 210 height 41
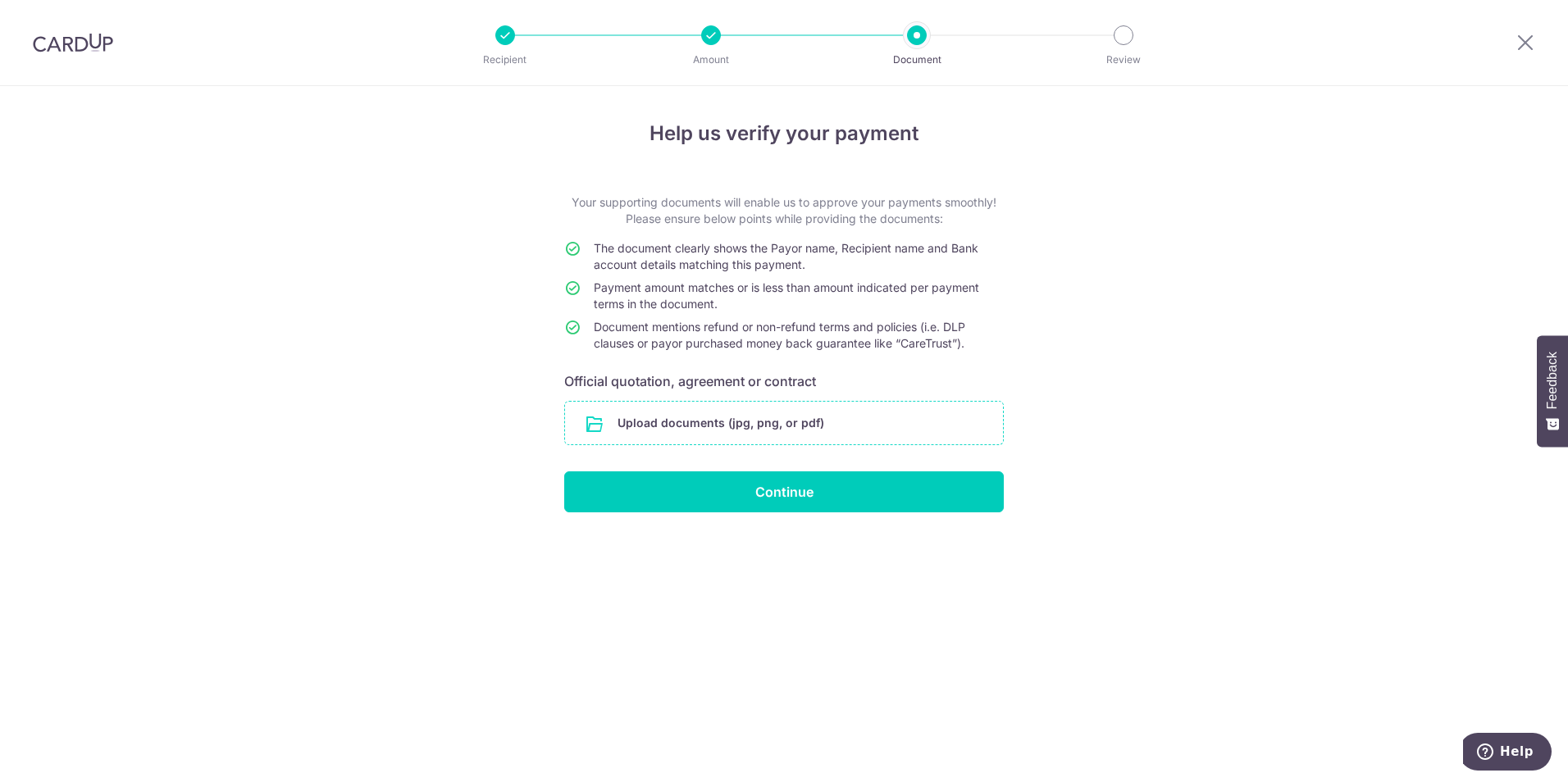
click at [707, 428] on input "file" at bounding box center [784, 422] width 438 height 42
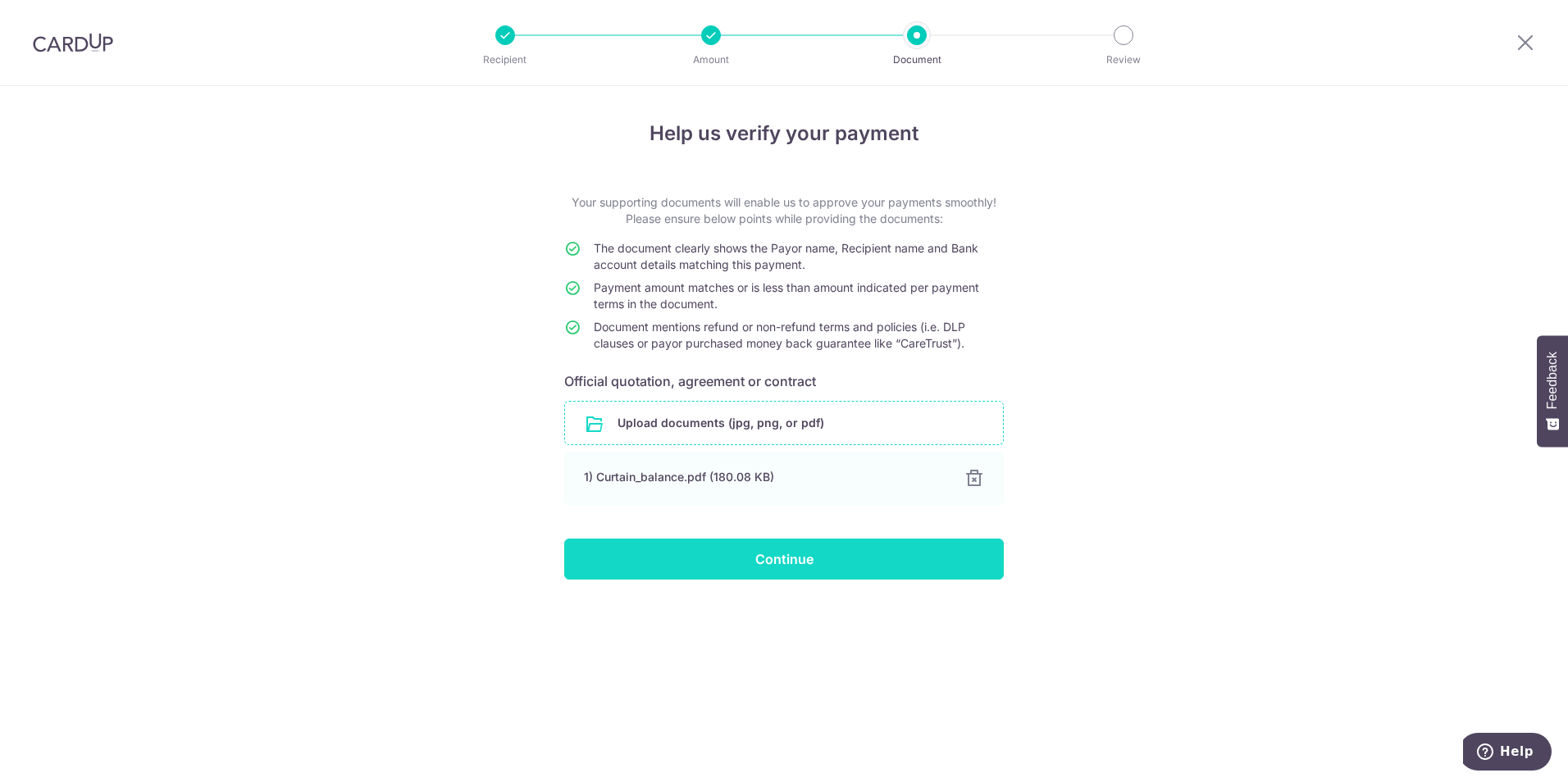
click at [866, 564] on input "Continue" at bounding box center [784, 558] width 440 height 41
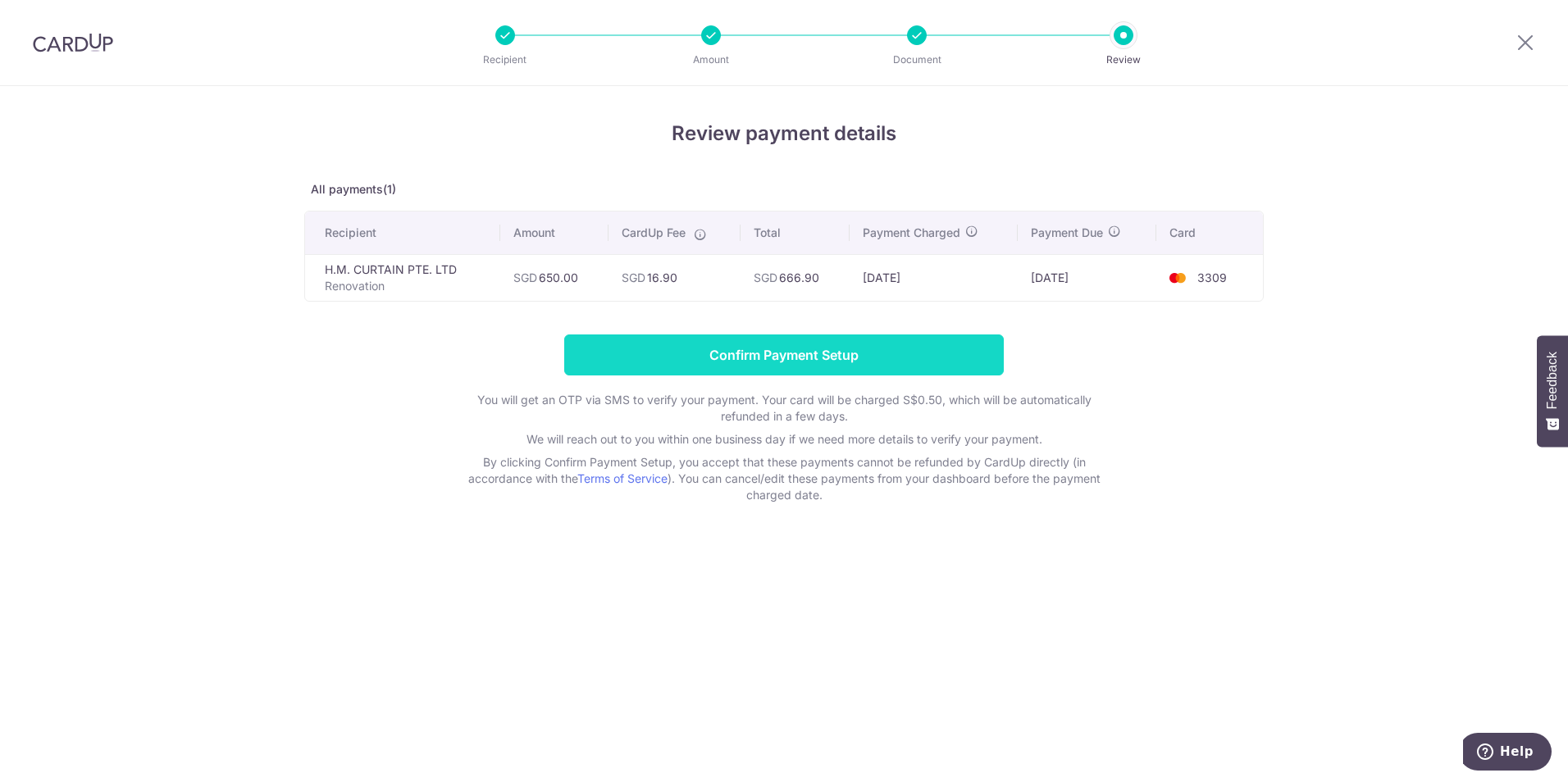
click at [875, 360] on input "Confirm Payment Setup" at bounding box center [784, 355] width 440 height 41
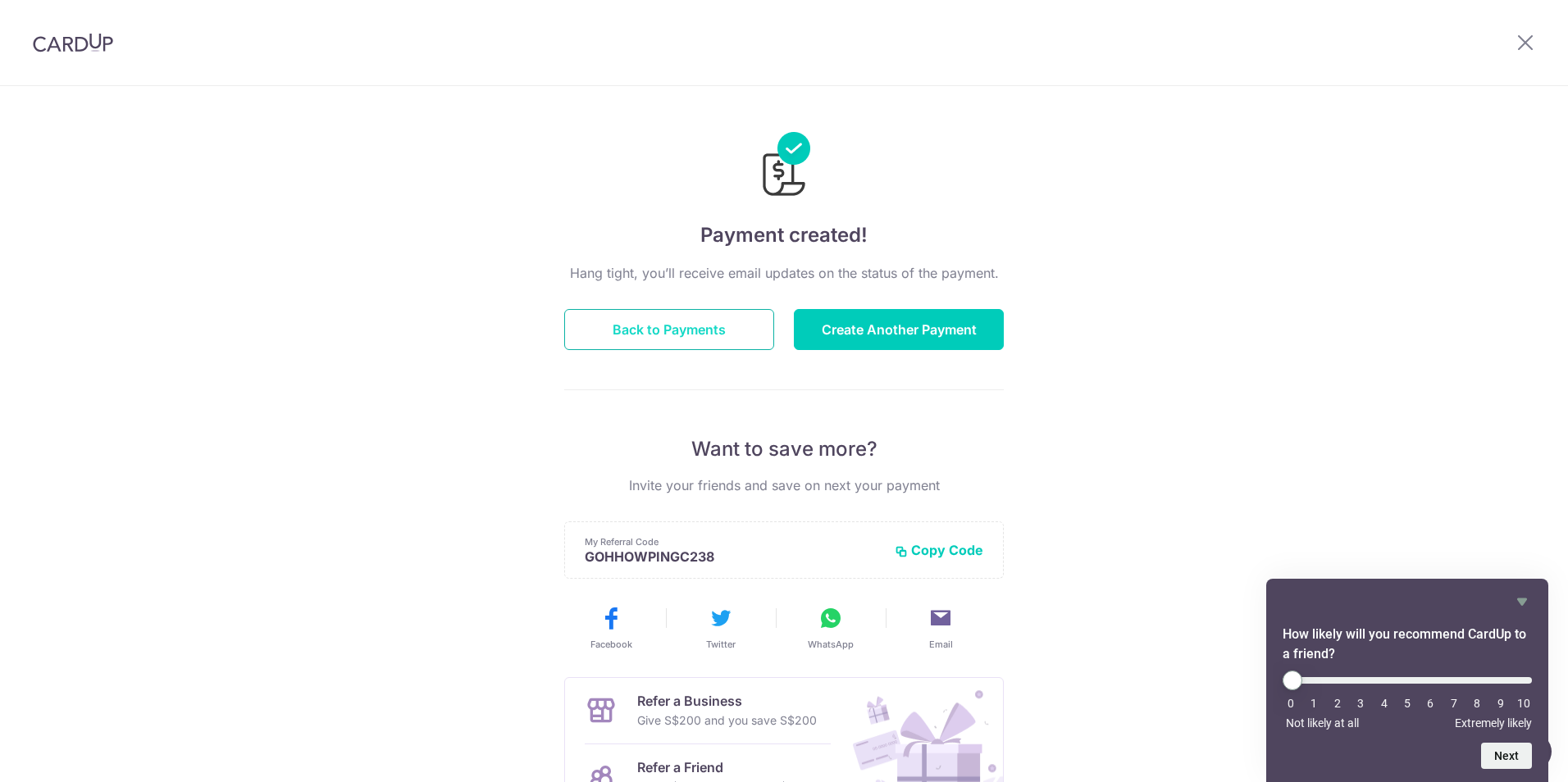
click at [612, 334] on button "Back to Payments" at bounding box center [668, 329] width 210 height 41
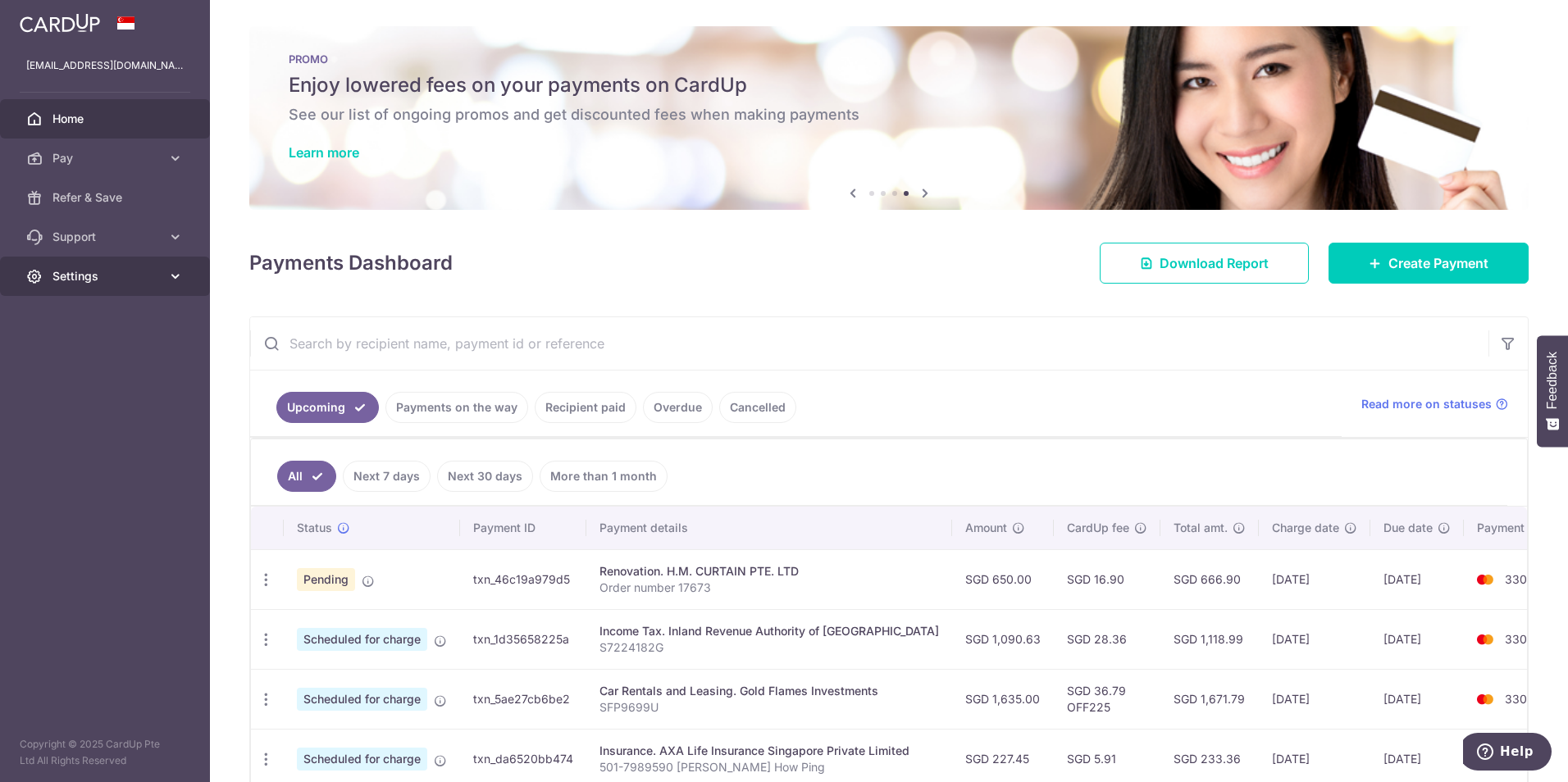
click at [173, 276] on icon at bounding box center [176, 277] width 17 height 17
click at [89, 356] on span "Logout" at bounding box center [106, 355] width 109 height 17
